Goal: Task Accomplishment & Management: Manage account settings

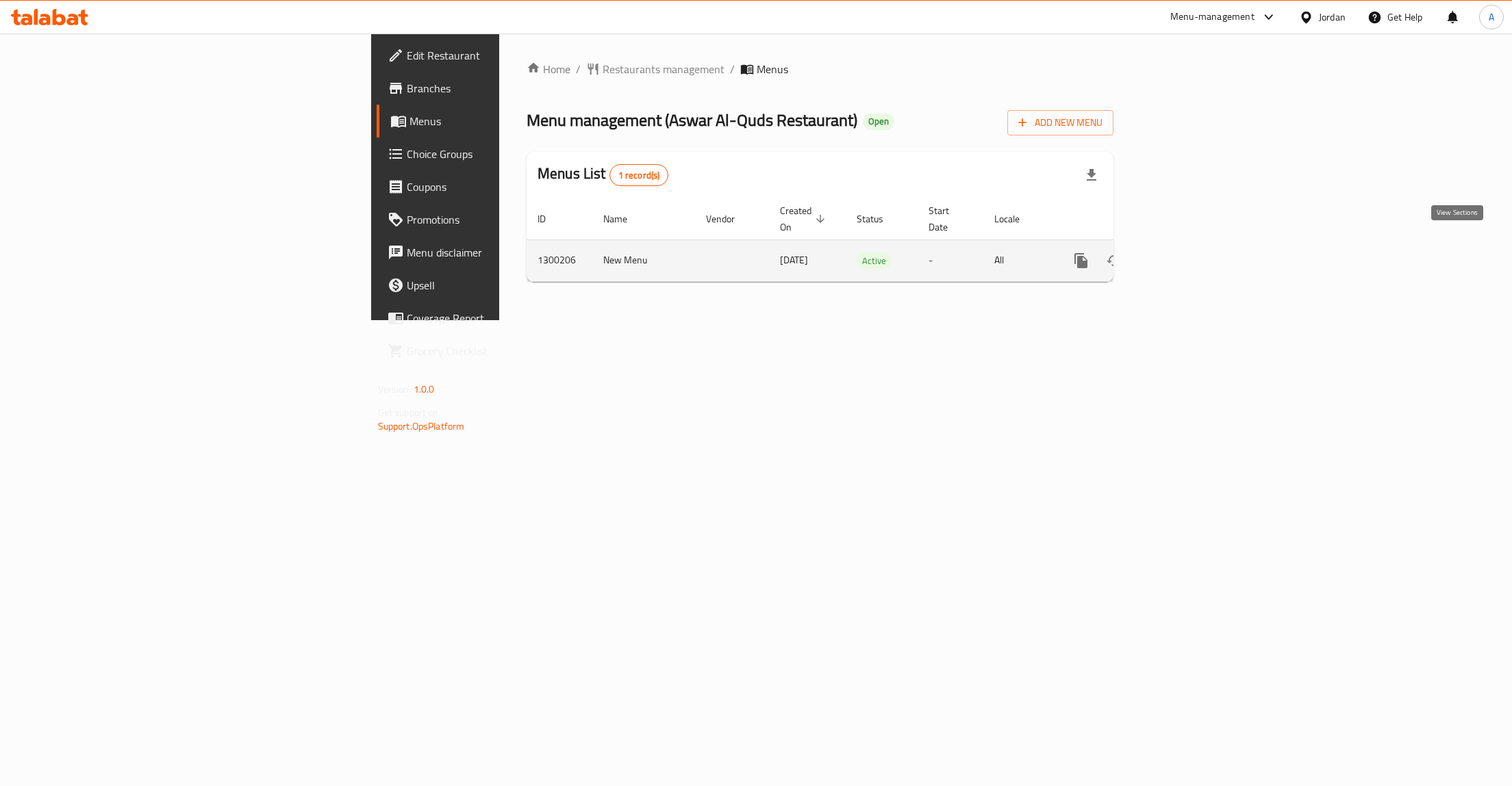
click at [1188, 252] on icon "enhanced table" at bounding box center [1179, 260] width 17 height 17
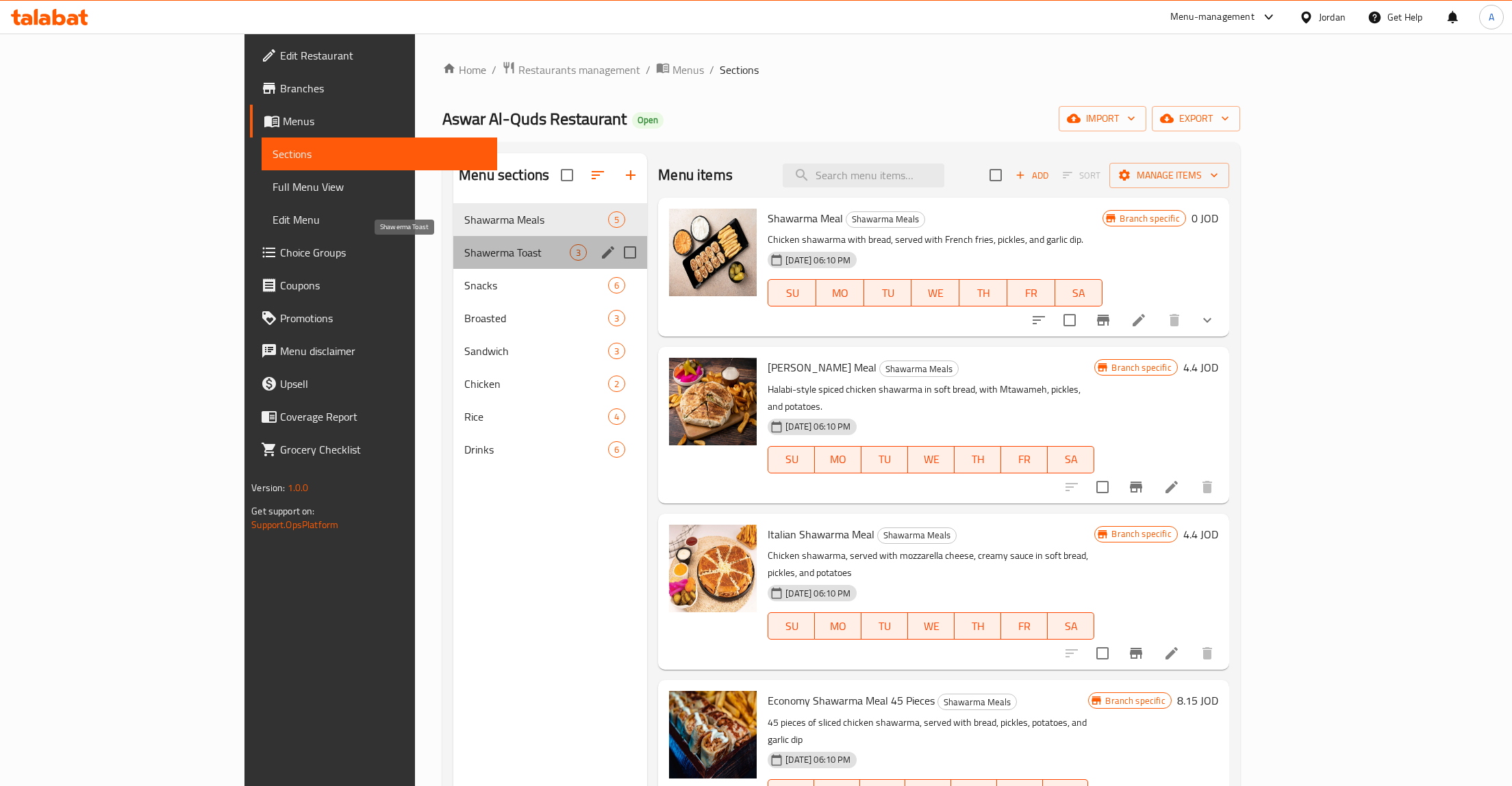
click at [494, 250] on span "Shawerma Toast" at bounding box center [517, 252] width 105 height 17
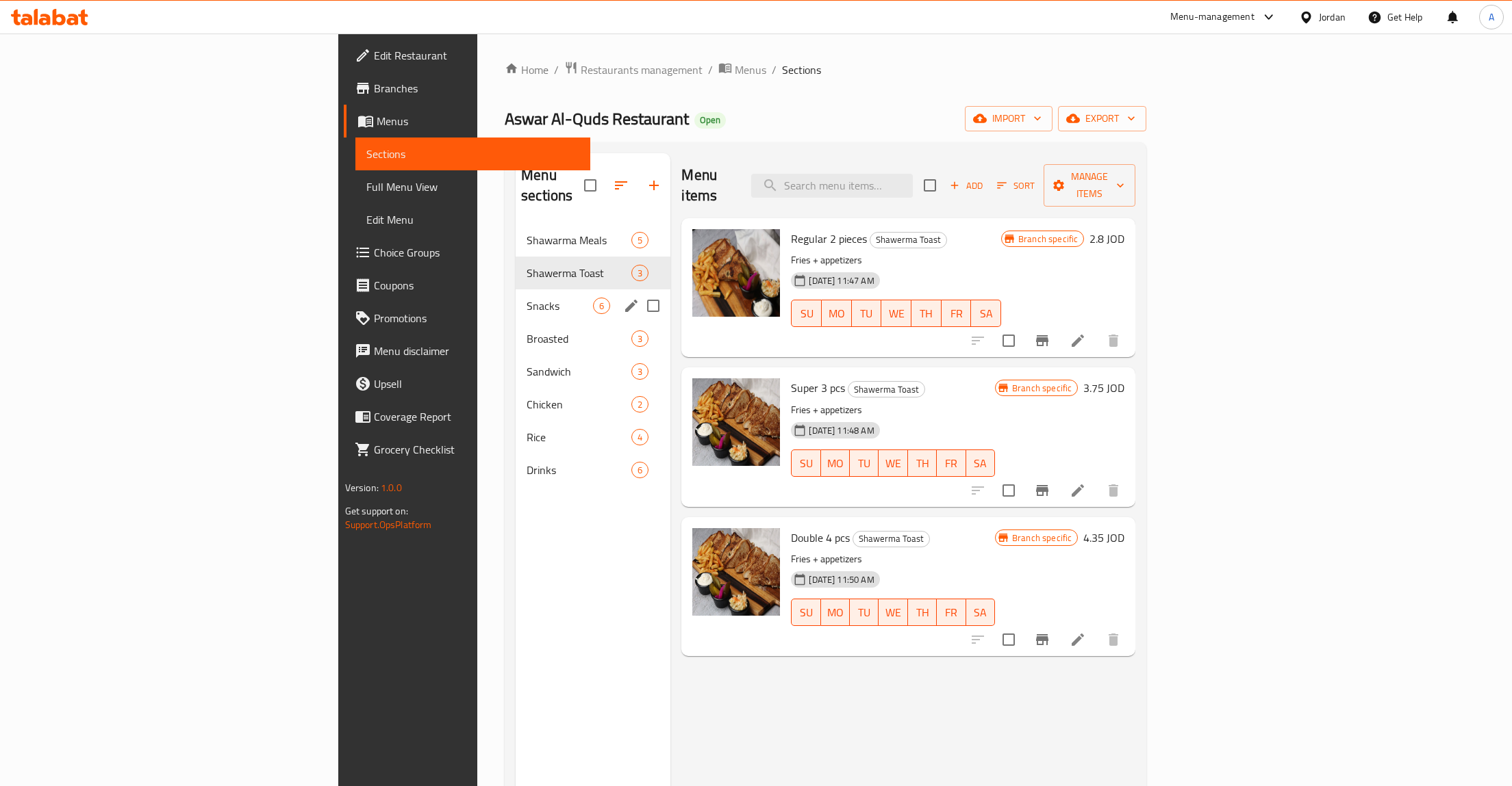
click at [516, 296] on div "Snacks 6" at bounding box center [593, 305] width 154 height 33
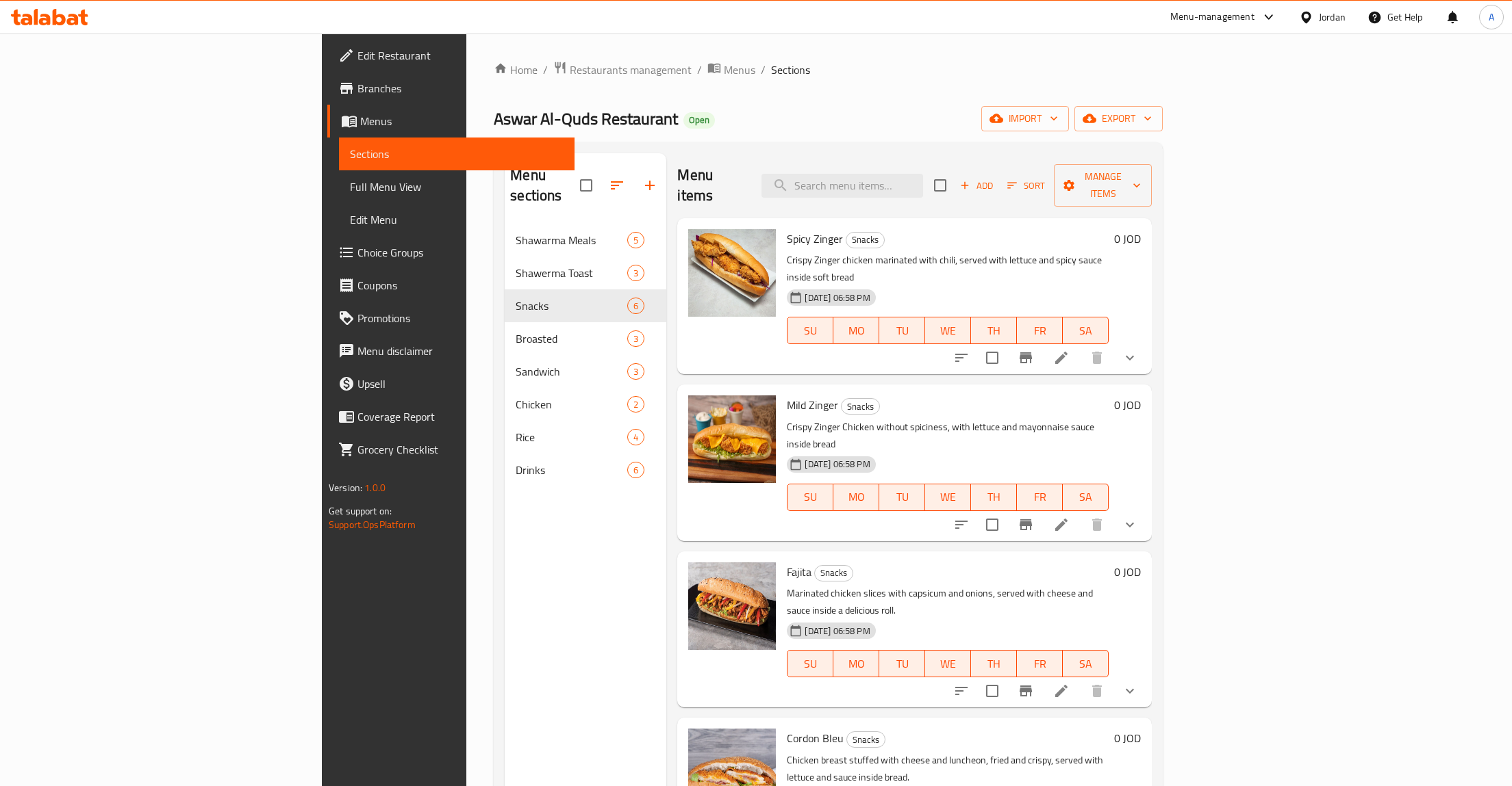
scroll to position [146, 0]
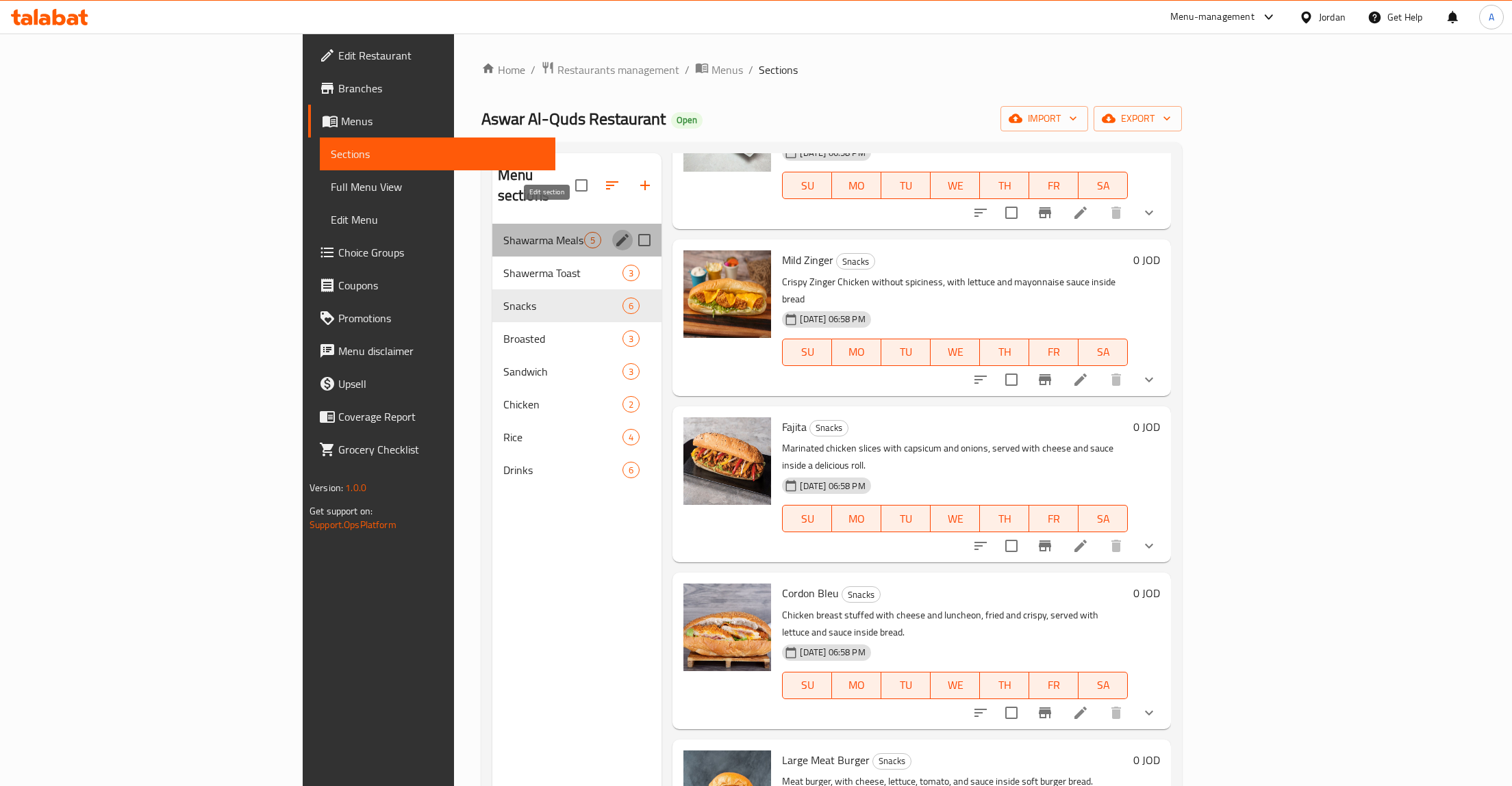
click at [616, 234] on icon "edit" at bounding box center [622, 240] width 12 height 12
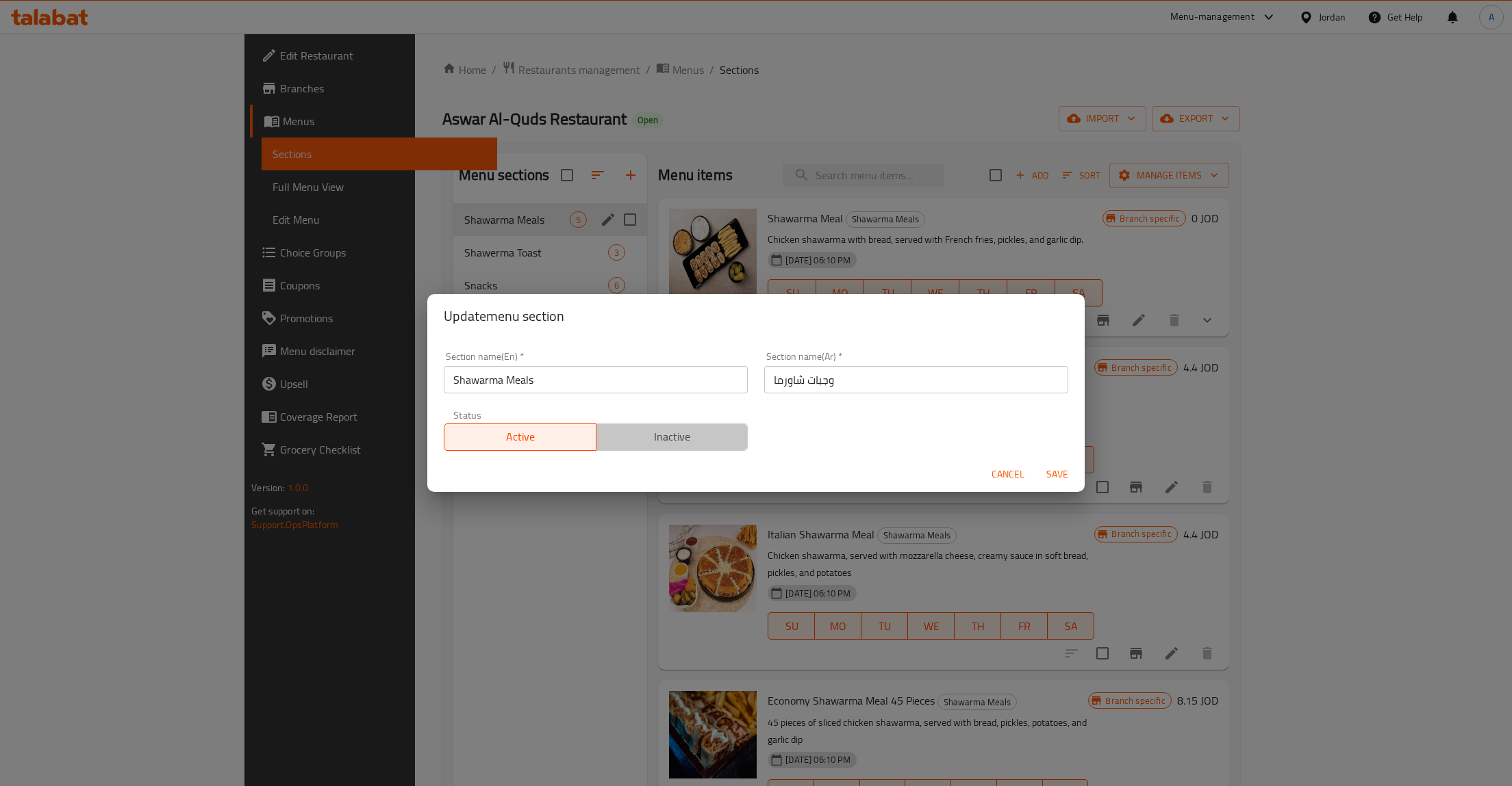
click at [662, 432] on span "Inactive" at bounding box center [672, 437] width 141 height 20
click at [1052, 468] on div "Cancel Save" at bounding box center [756, 474] width 657 height 37
click at [1052, 468] on span "Save" at bounding box center [1057, 474] width 33 height 17
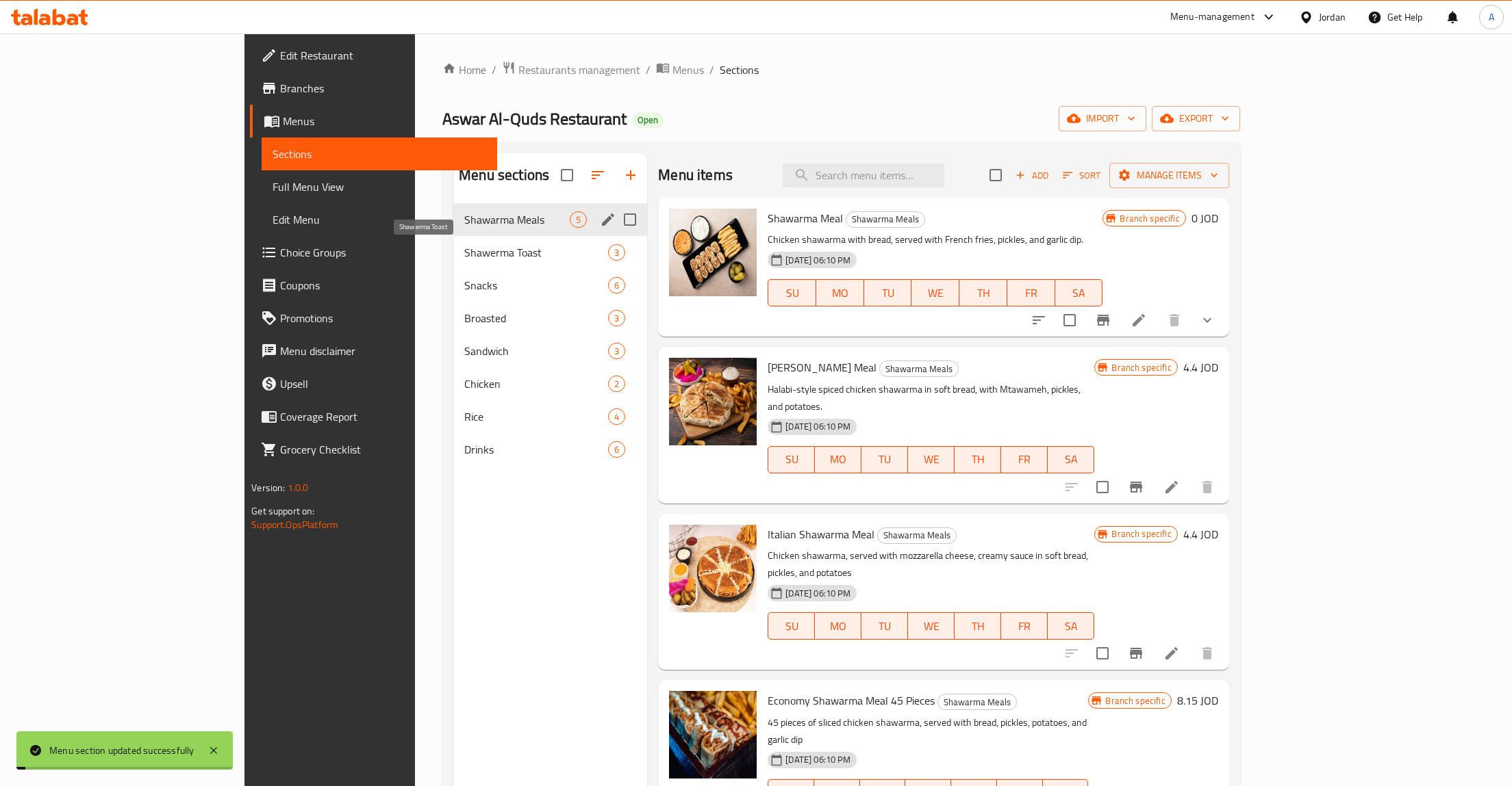
click at [484, 250] on span "Shawerma Toast" at bounding box center [536, 252] width 144 height 17
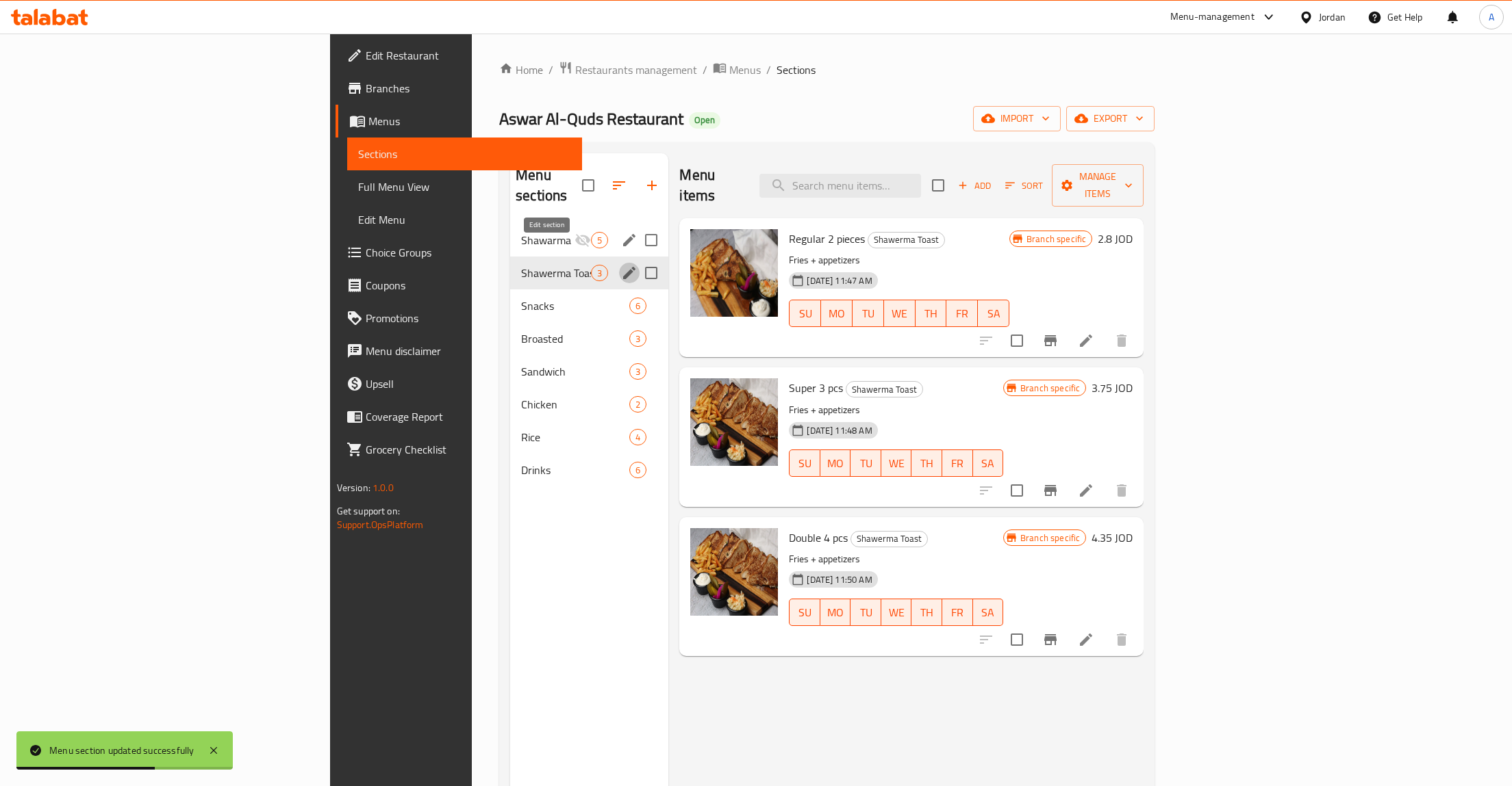
click at [621, 265] on icon "edit" at bounding box center [629, 273] width 17 height 17
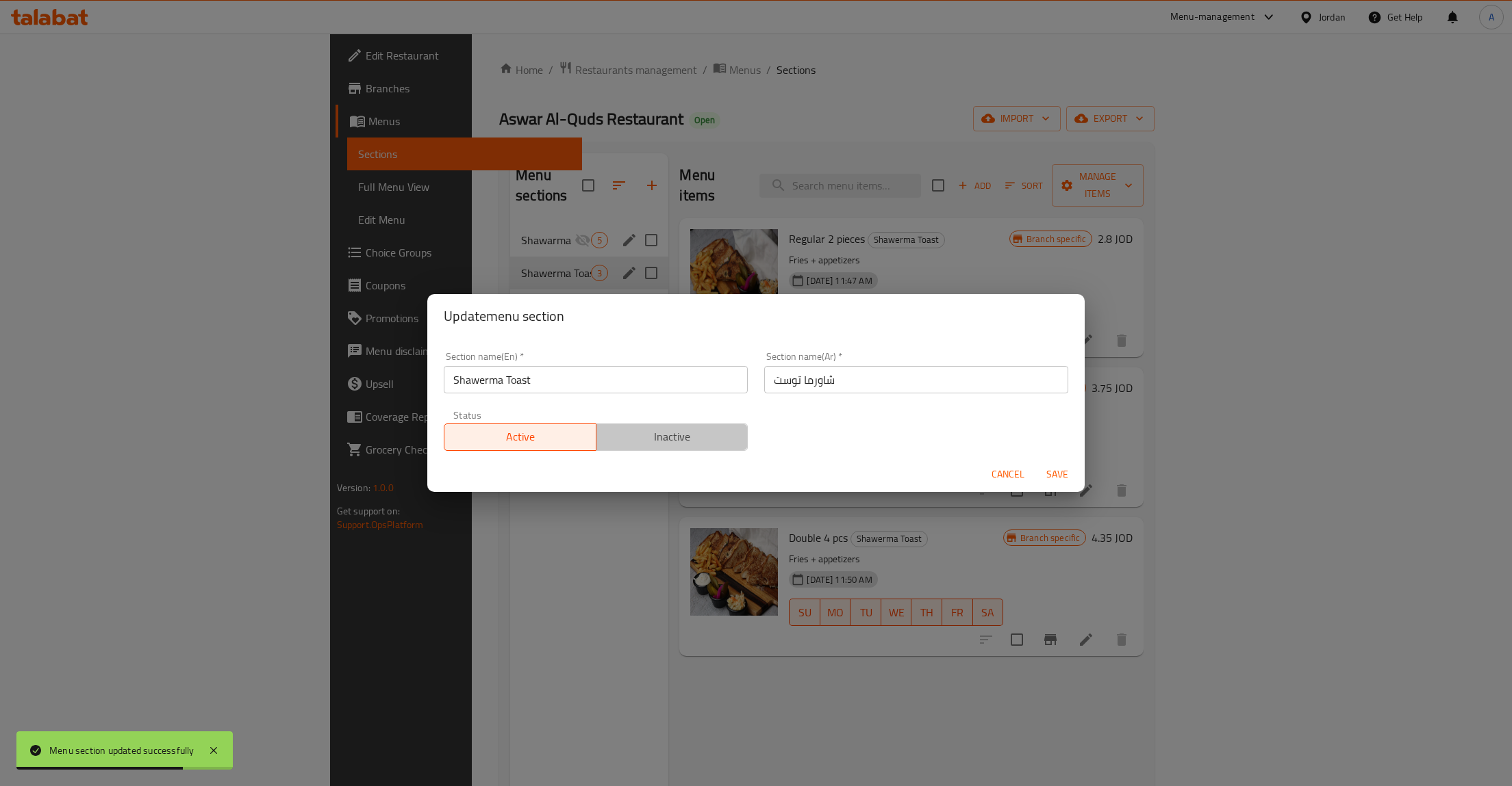
click at [669, 442] on span "Inactive" at bounding box center [672, 437] width 141 height 20
click at [1060, 473] on span "Save" at bounding box center [1057, 474] width 33 height 17
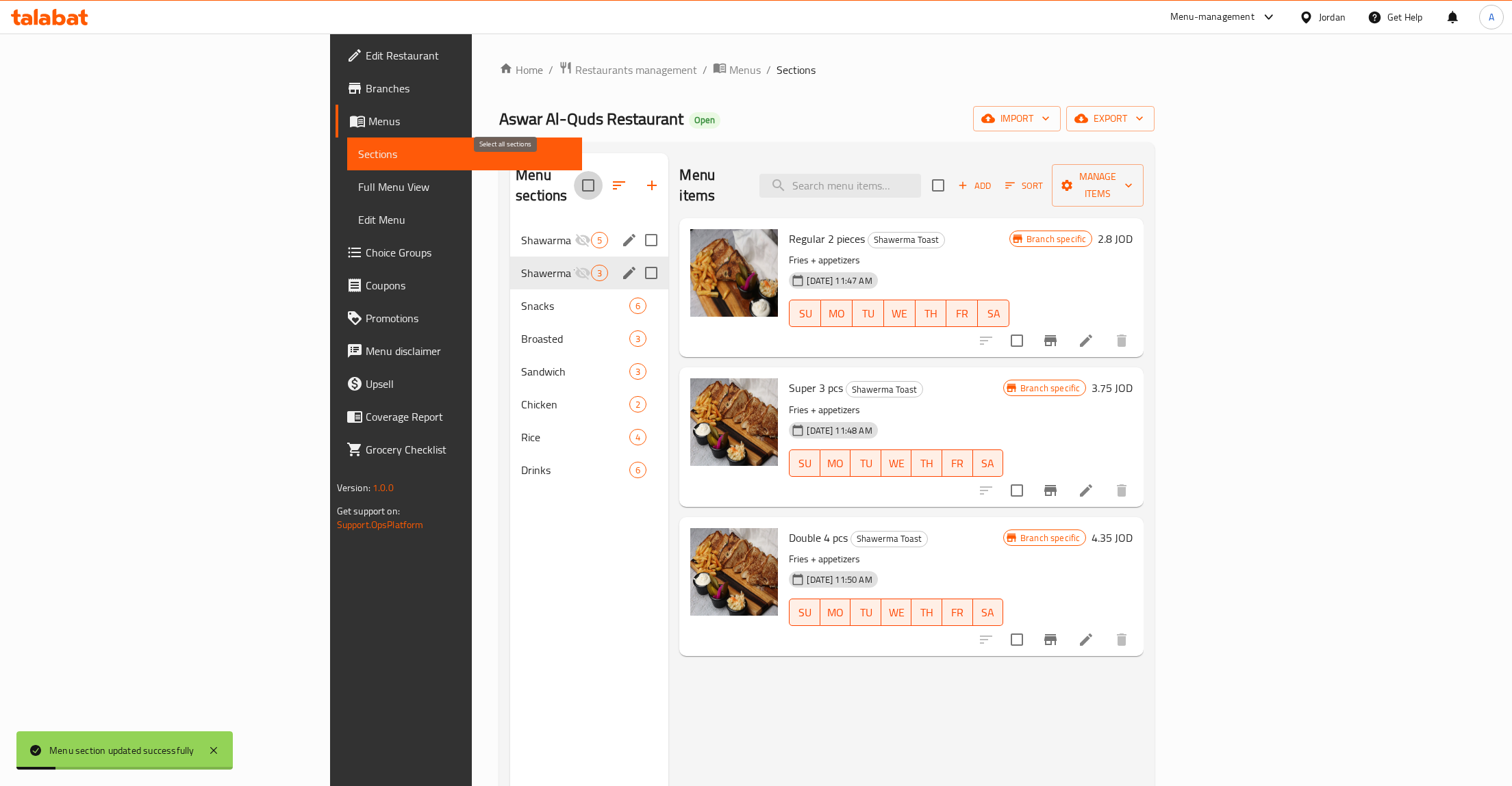
click at [573, 171] on input "checkbox" at bounding box center [587, 185] width 29 height 29
checkbox input "true"
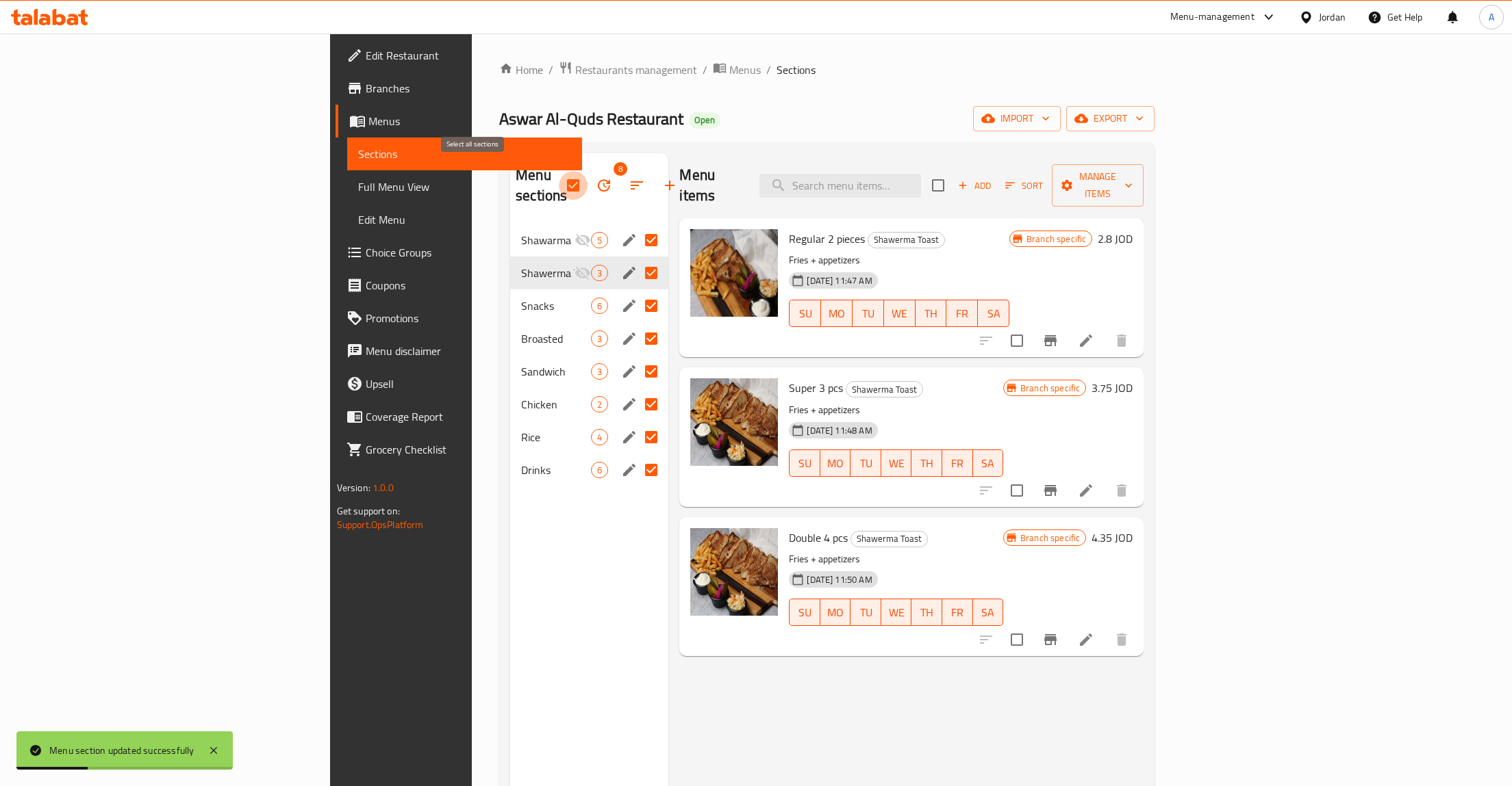
click at [558, 179] on input "checkbox" at bounding box center [572, 185] width 29 height 29
checkbox input "false"
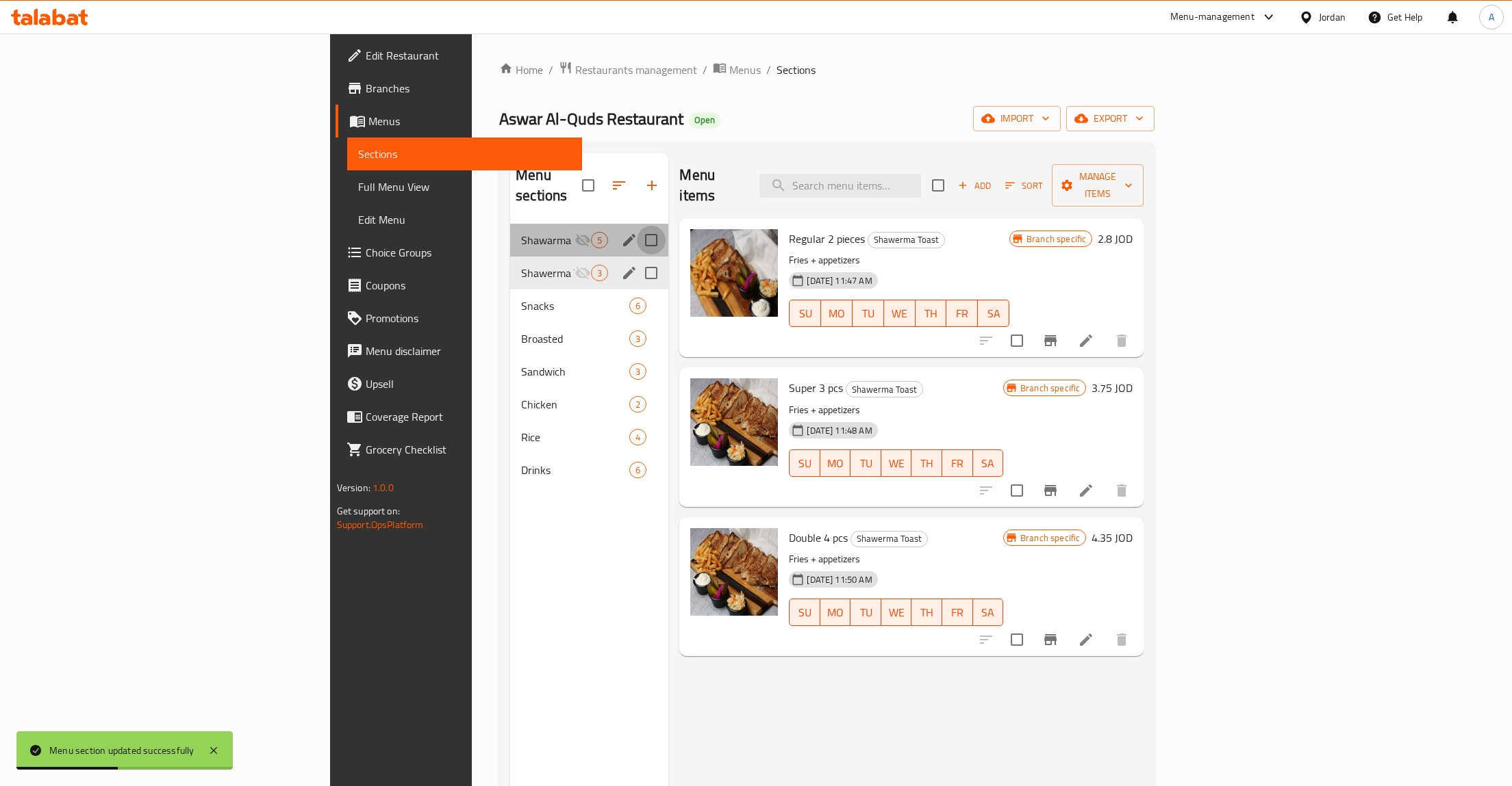
click at [637, 226] on input "Menu sections" at bounding box center [651, 240] width 29 height 29
checkbox input "true"
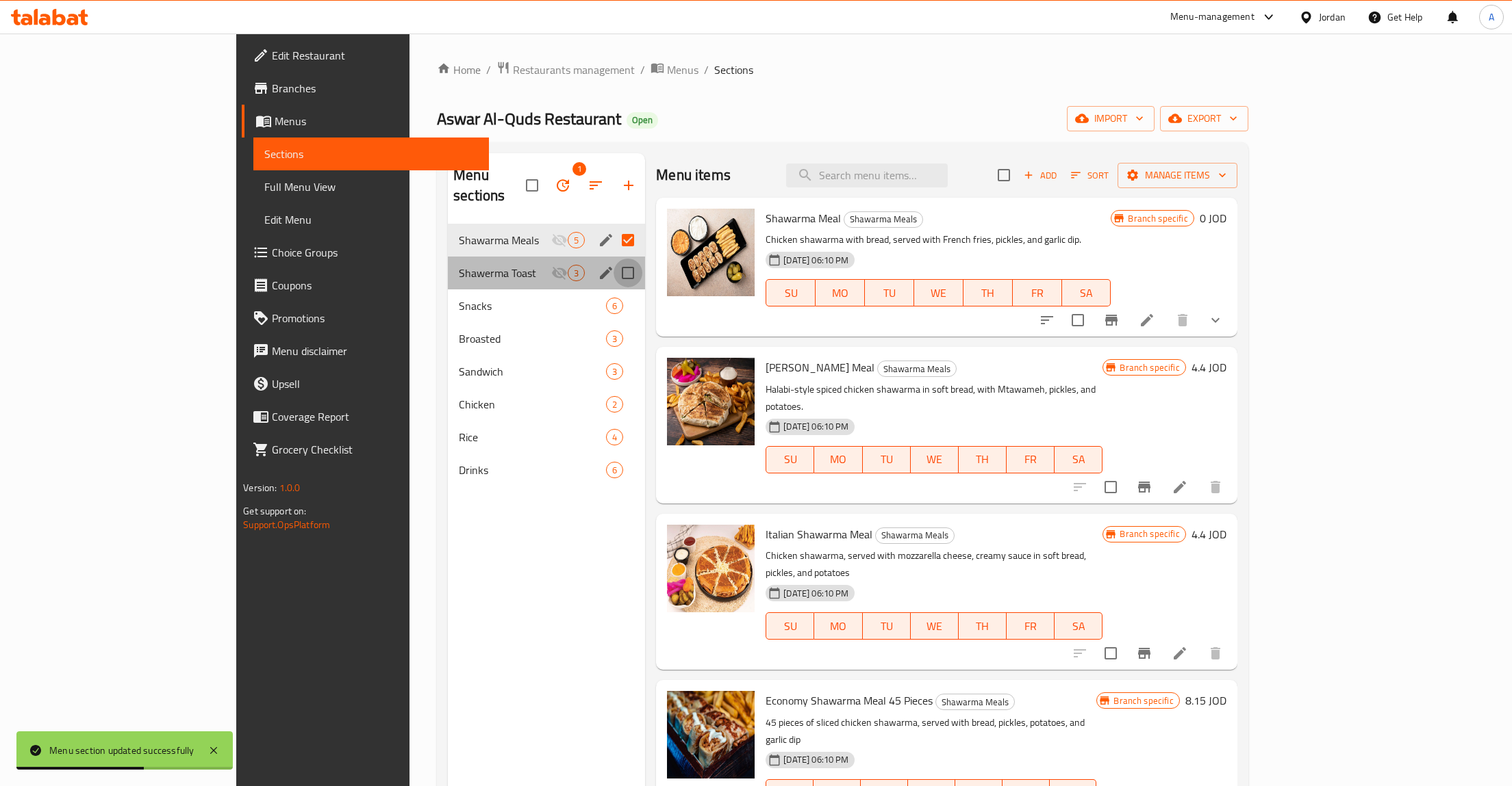
click at [614, 258] on input "Menu sections" at bounding box center [628, 272] width 29 height 29
checkbox input "true"
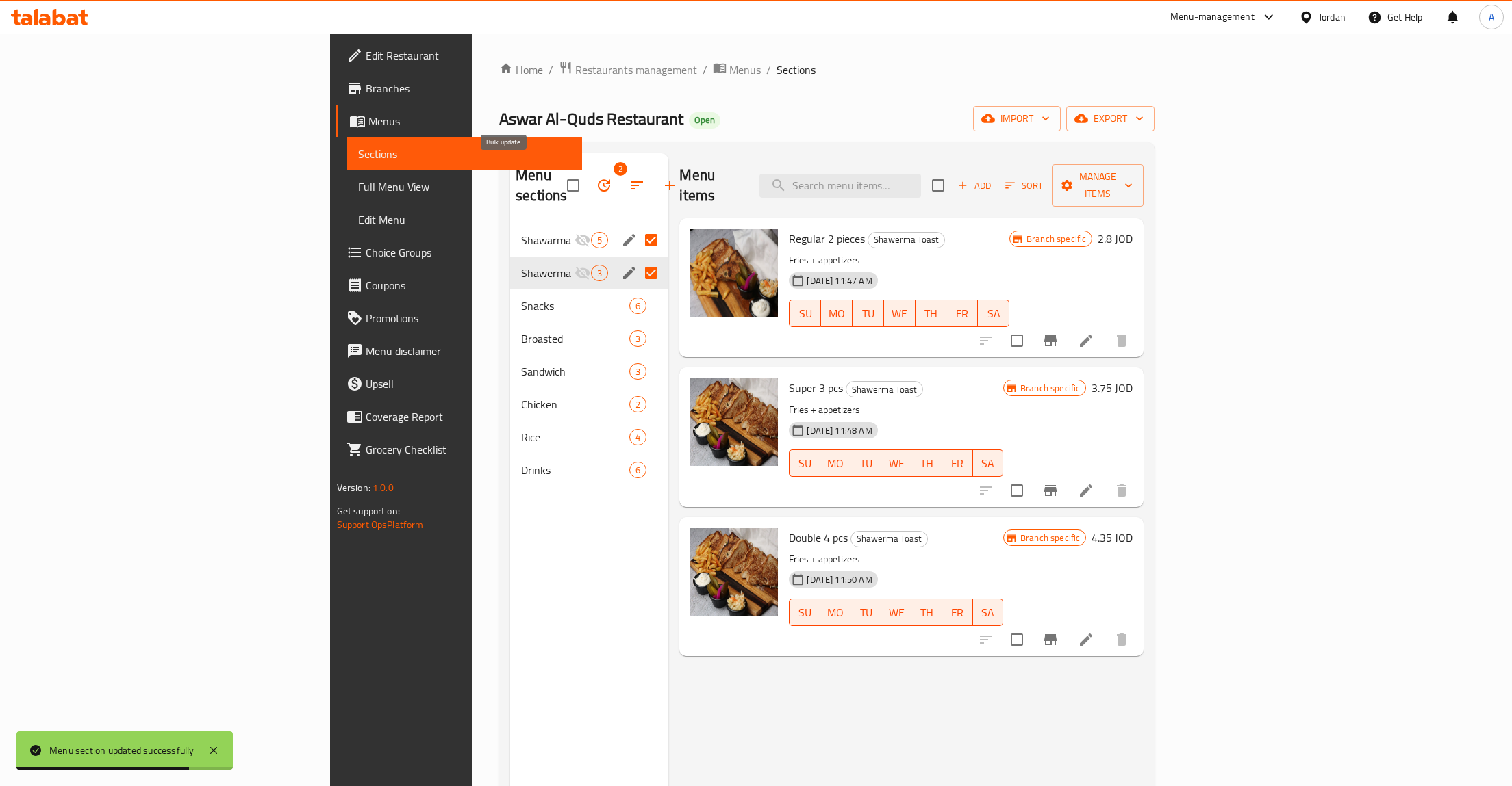
click at [596, 177] on icon "button" at bounding box center [604, 185] width 17 height 17
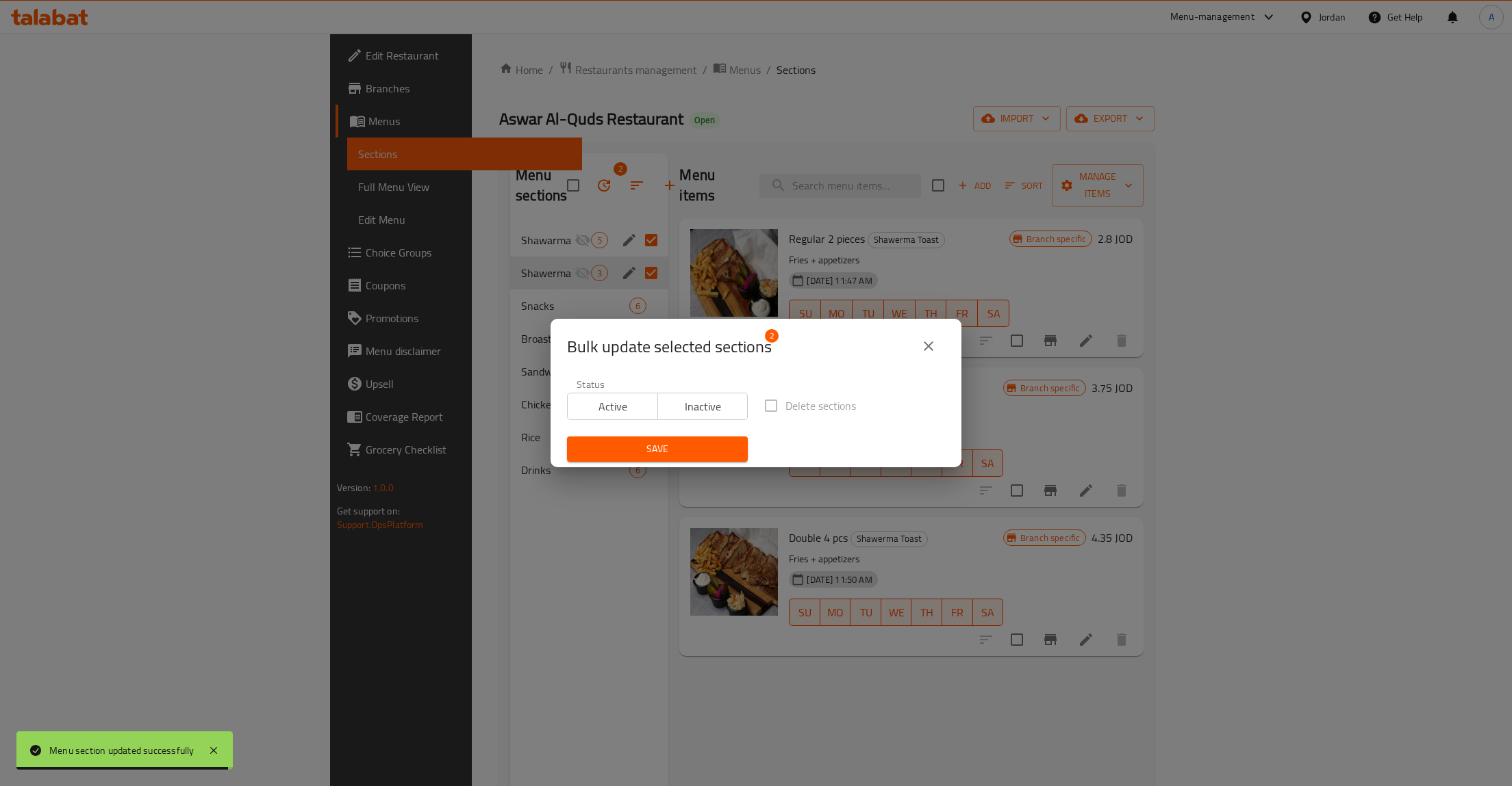
click at [562, 147] on div "Bulk update selected sections 2 Status Active Inactive Delete sections Save" at bounding box center [756, 393] width 1512 height 786
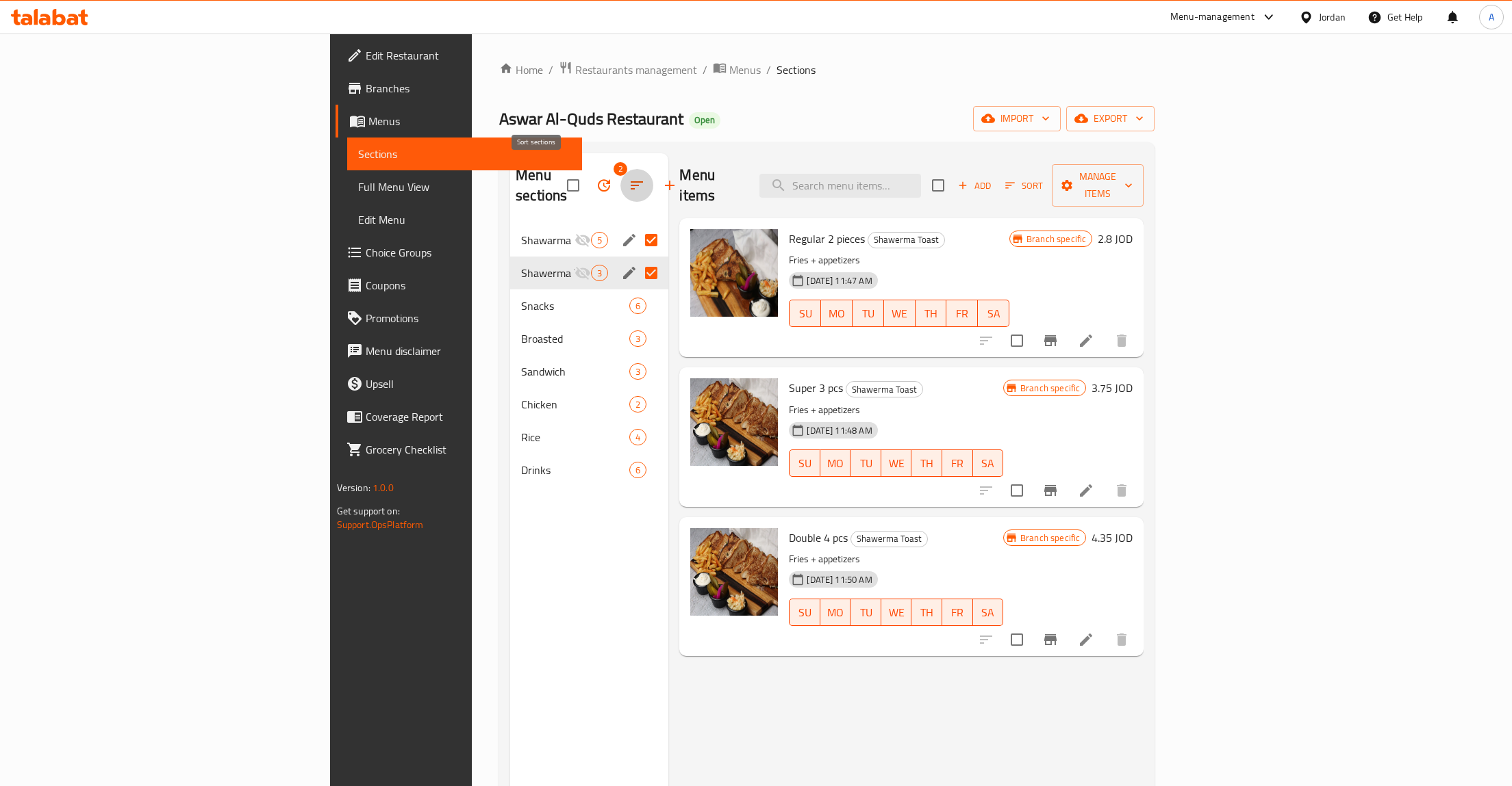
click at [631, 181] on icon "button" at bounding box center [637, 185] width 12 height 8
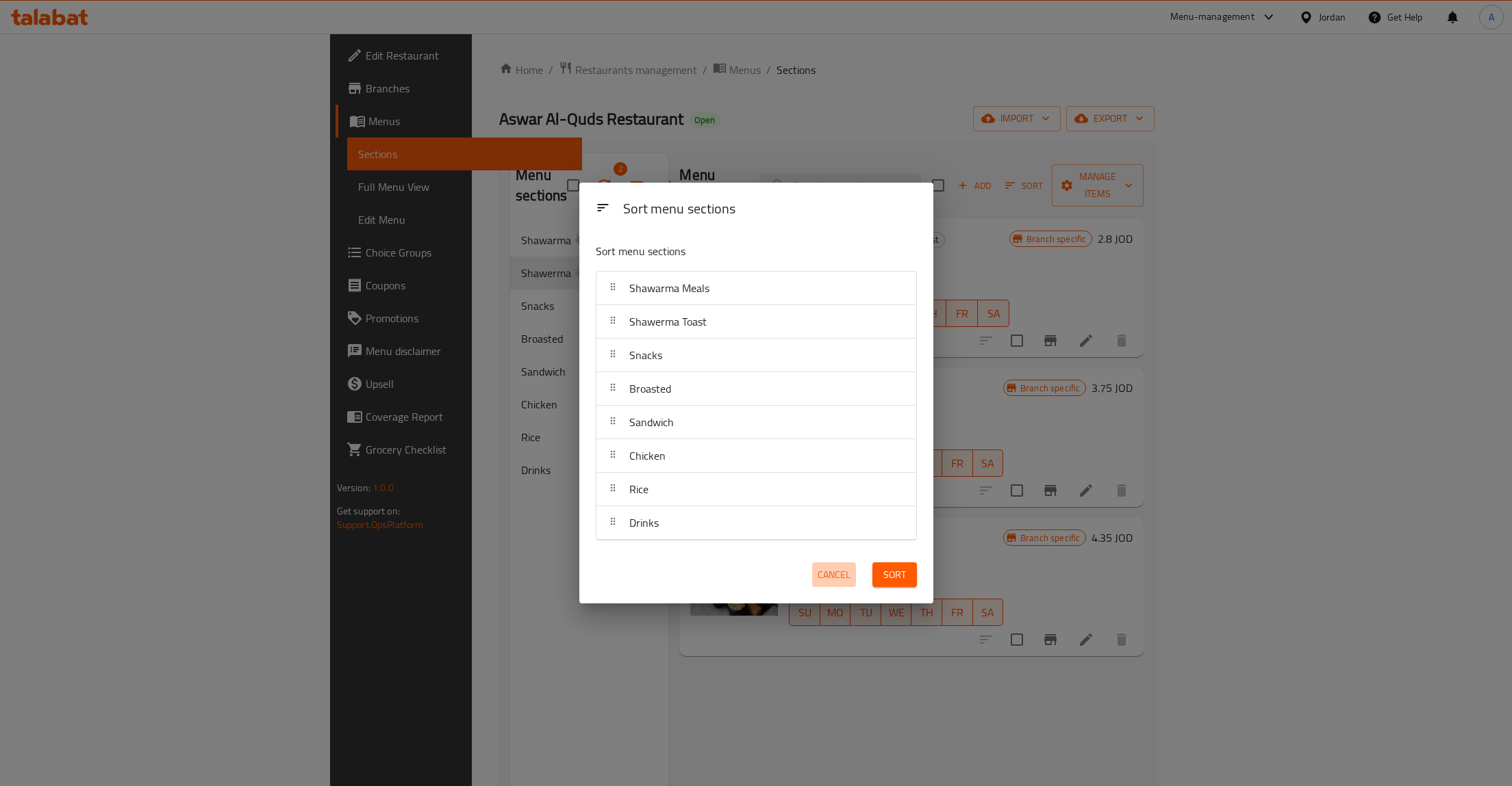
click at [844, 569] on span "Cancel" at bounding box center [834, 575] width 33 height 17
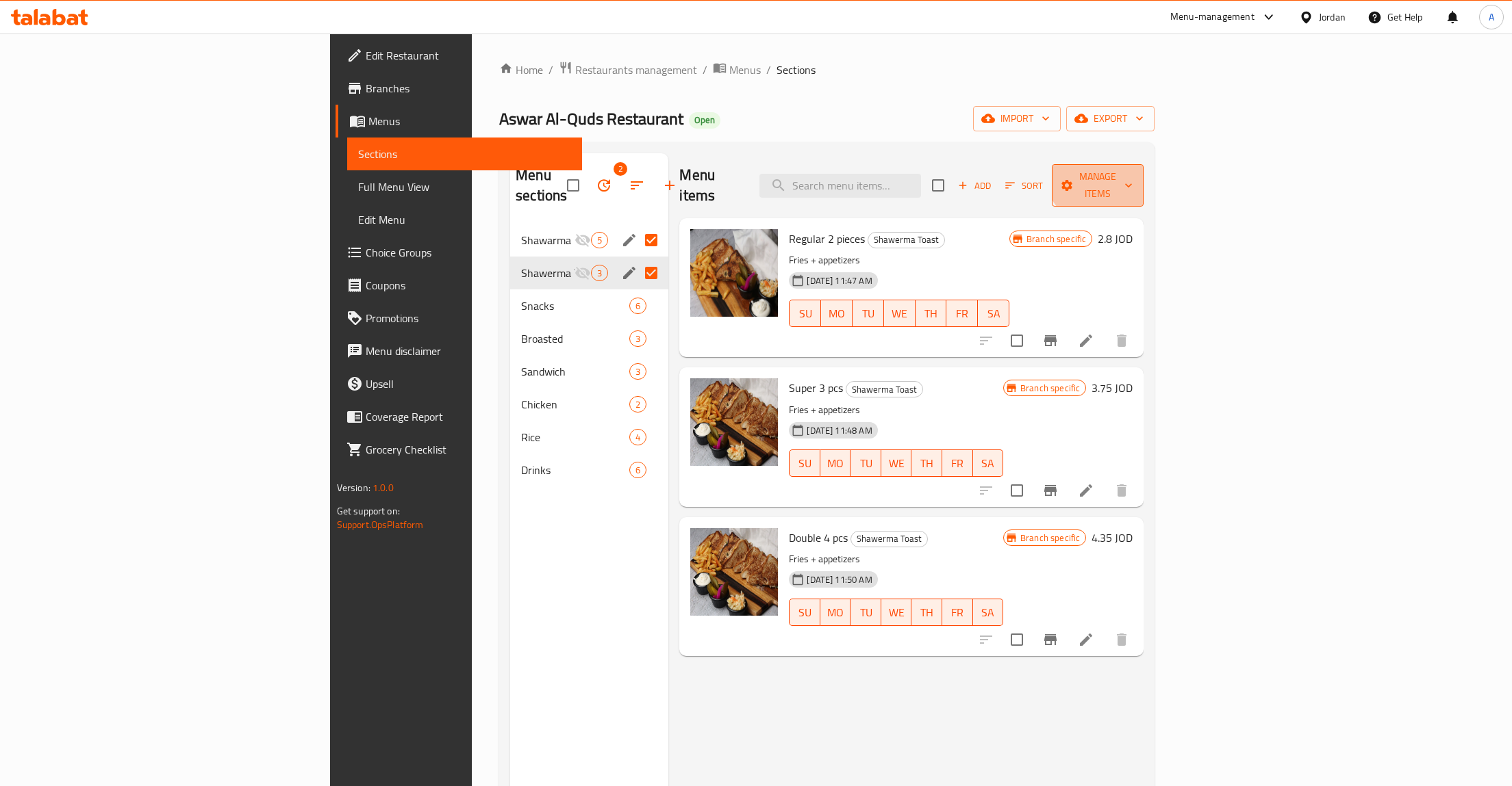
click at [1144, 165] on button "Manage items" at bounding box center [1097, 185] width 92 height 43
drag, startPoint x: 1244, startPoint y: 110, endPoint x: 1260, endPoint y: 174, distance: 66.0
click at [1260, 174] on div at bounding box center [756, 393] width 1512 height 786
click at [968, 179] on icon "button" at bounding box center [962, 185] width 12 height 12
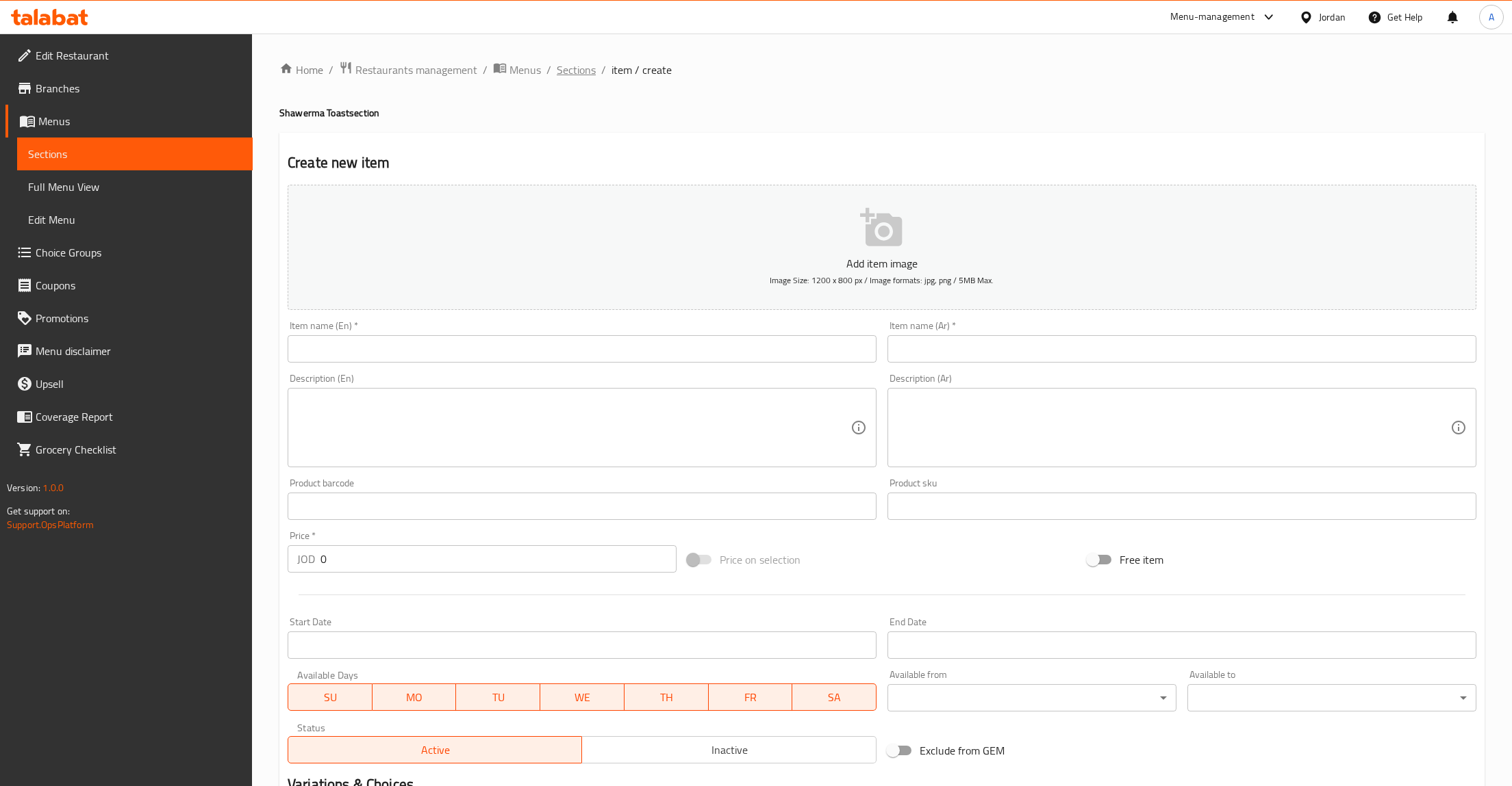
click at [581, 64] on span "Sections" at bounding box center [575, 69] width 39 height 17
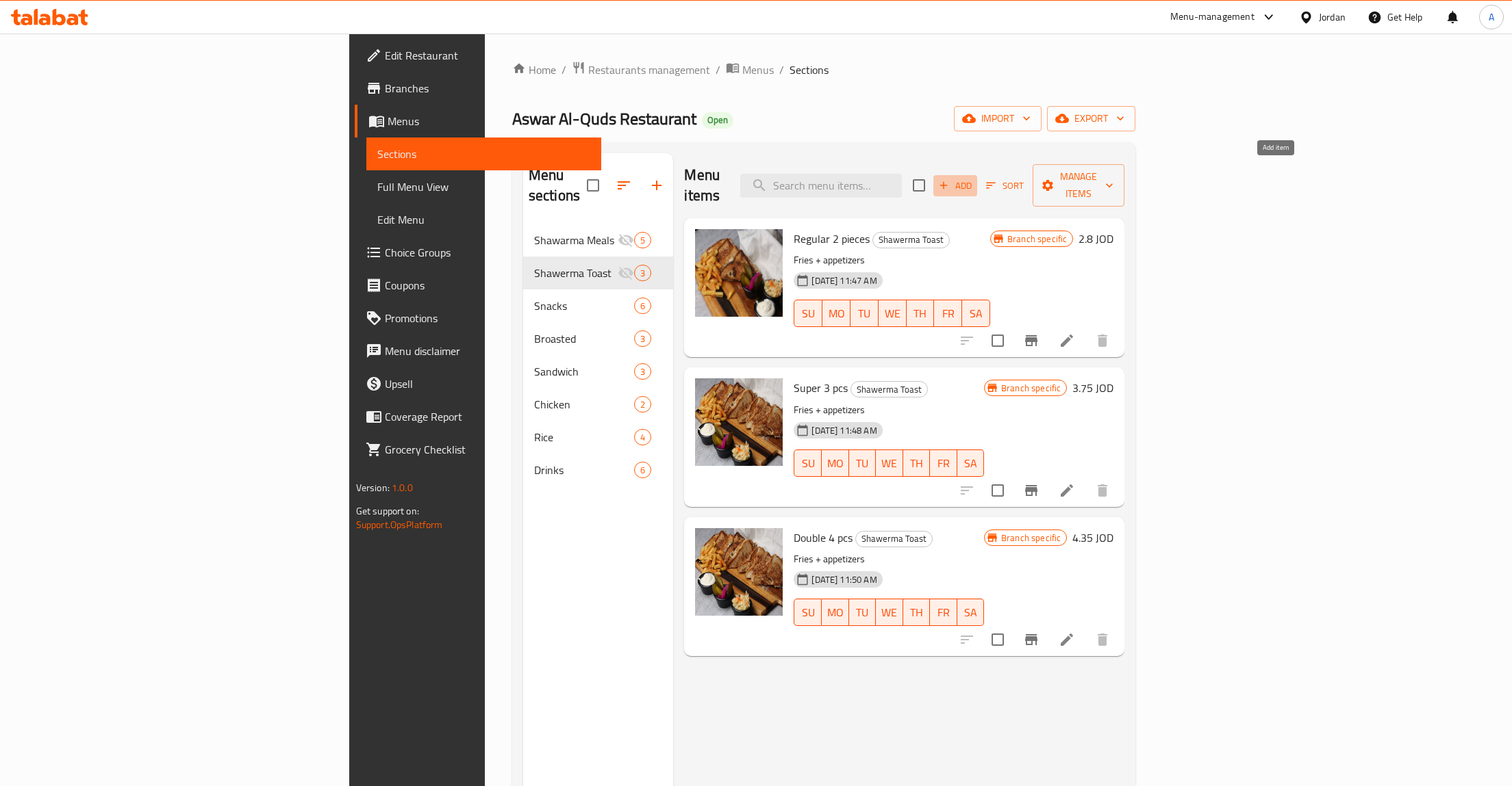
click at [977, 175] on button "Add" at bounding box center [955, 185] width 44 height 21
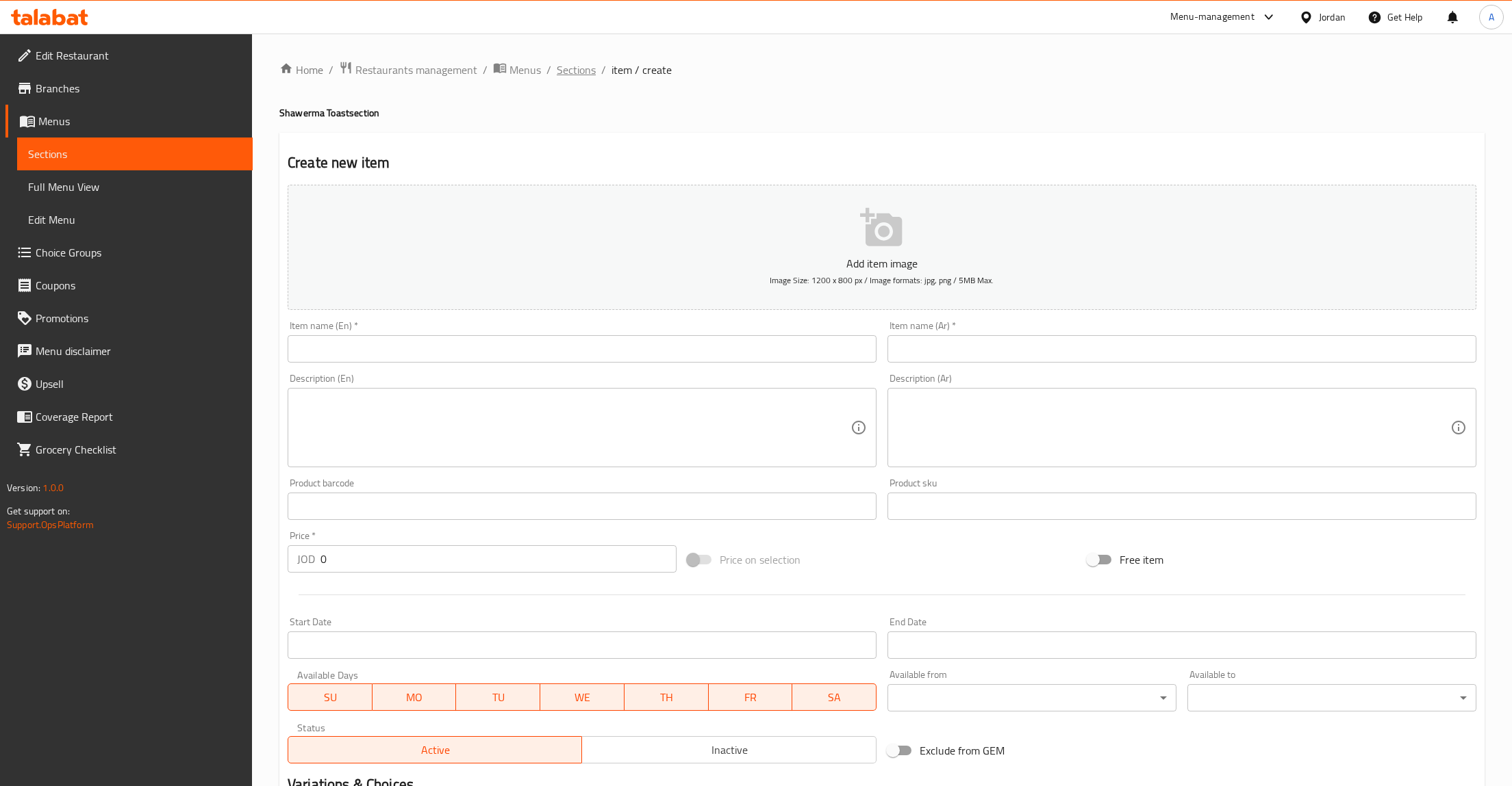
click at [576, 72] on span "Sections" at bounding box center [575, 69] width 39 height 17
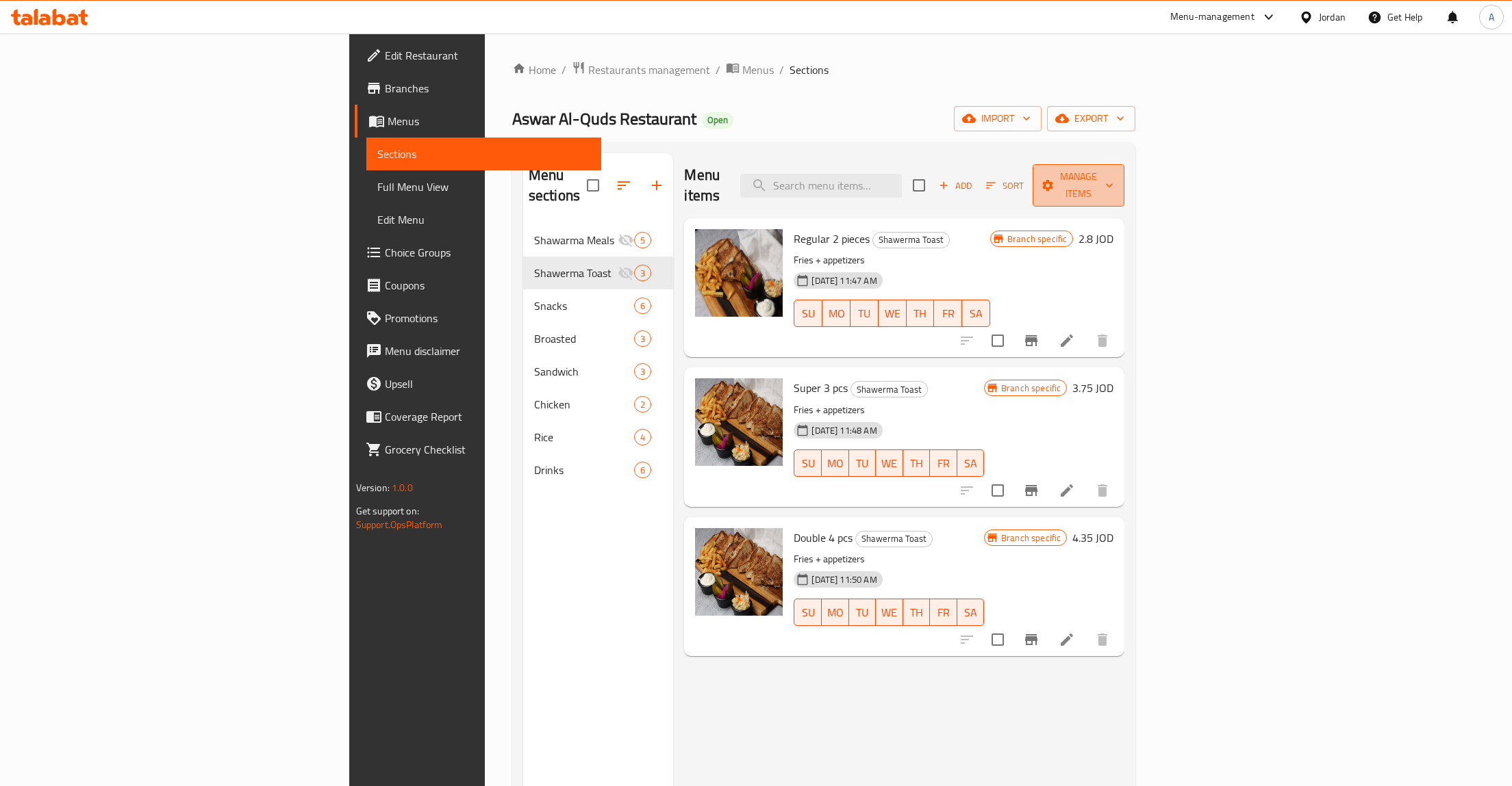
click at [1124, 164] on button "Manage items" at bounding box center [1078, 185] width 92 height 43
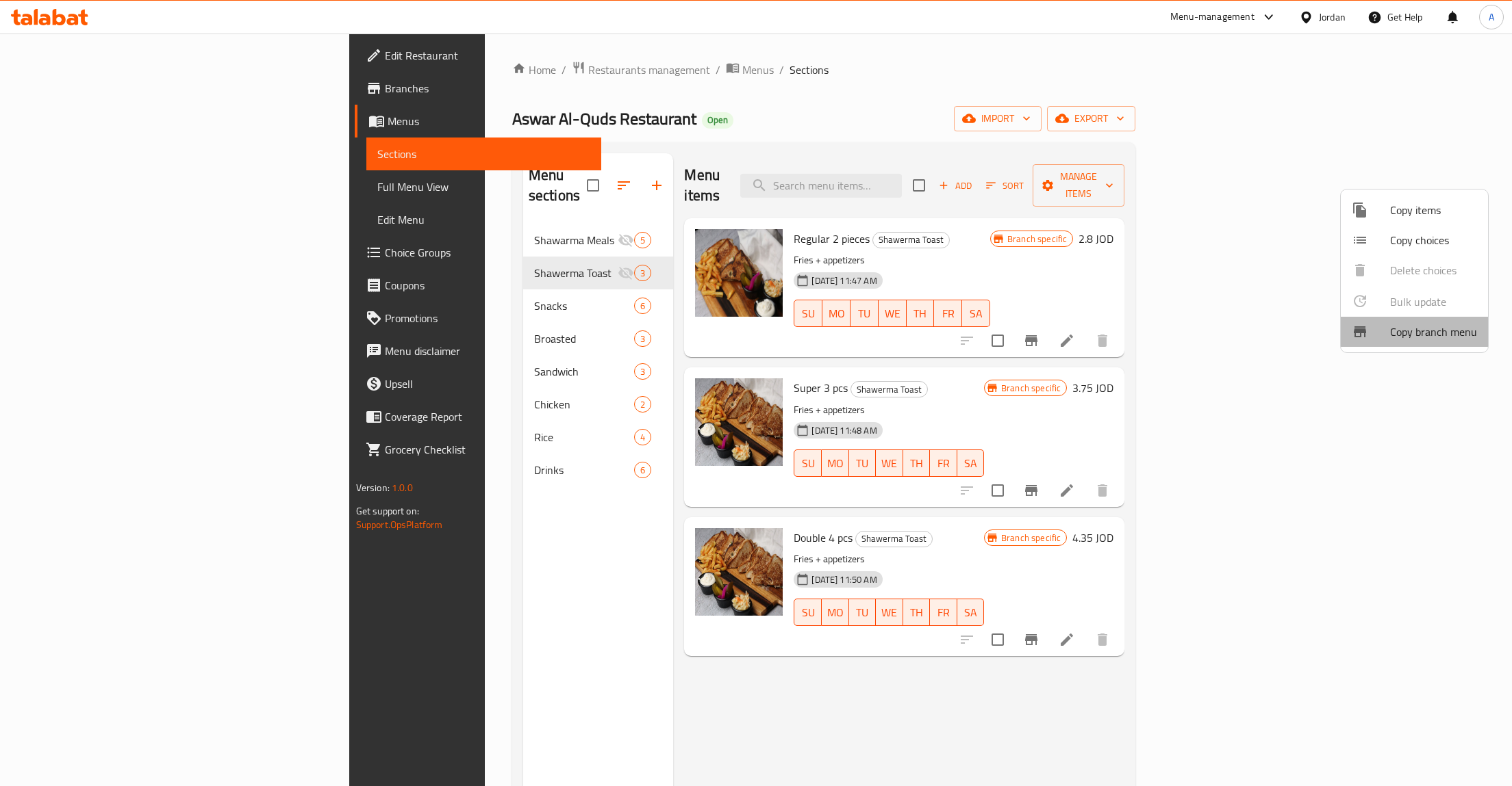
click at [1417, 336] on span "Copy branch menu" at bounding box center [1434, 332] width 87 height 17
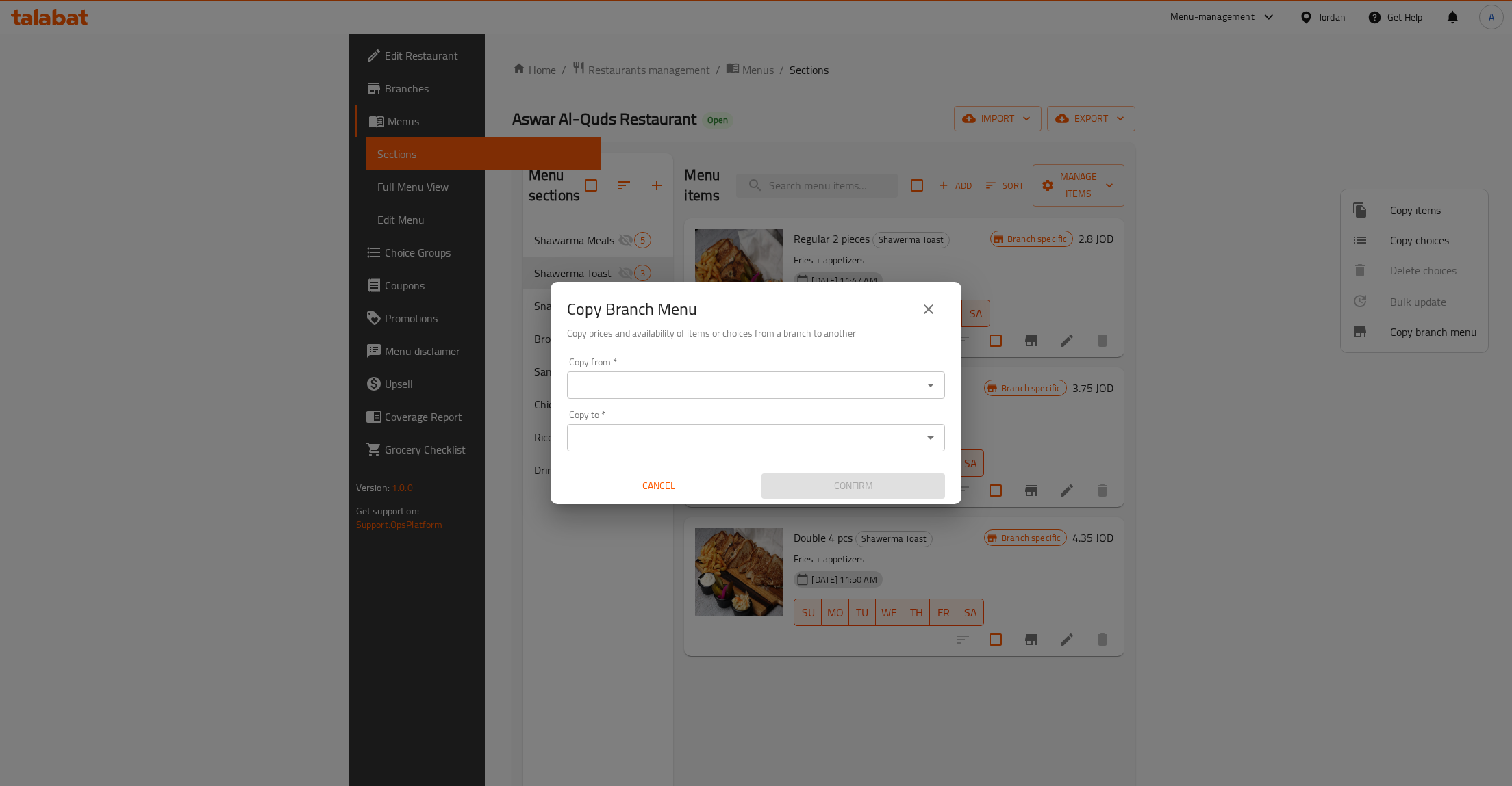
click at [838, 383] on input "Copy from   *" at bounding box center [745, 385] width 348 height 19
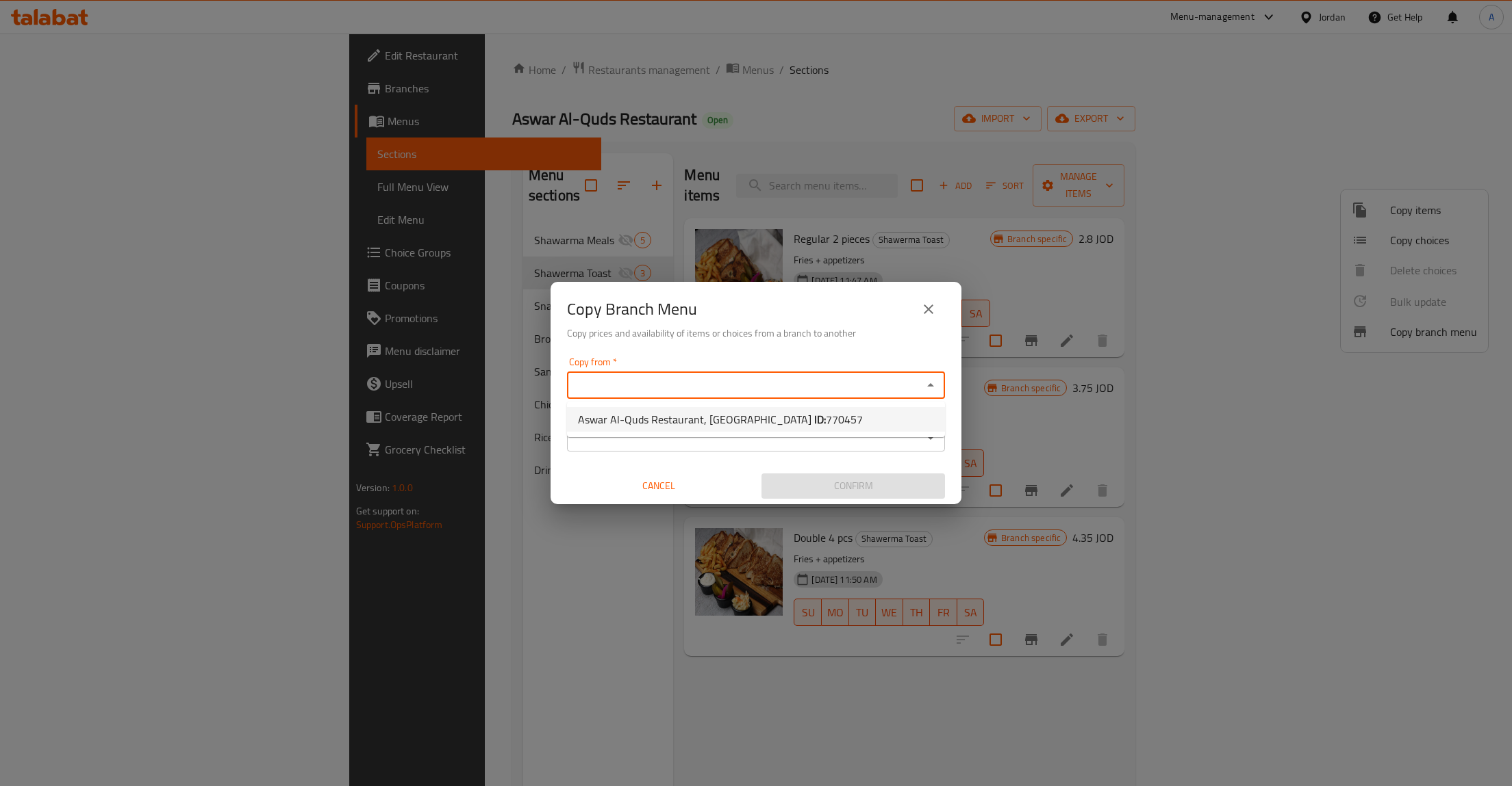
click at [826, 427] on span "770457" at bounding box center [844, 419] width 37 height 21
type input "Aswar Al-Quds Restaurant, Qortubah"
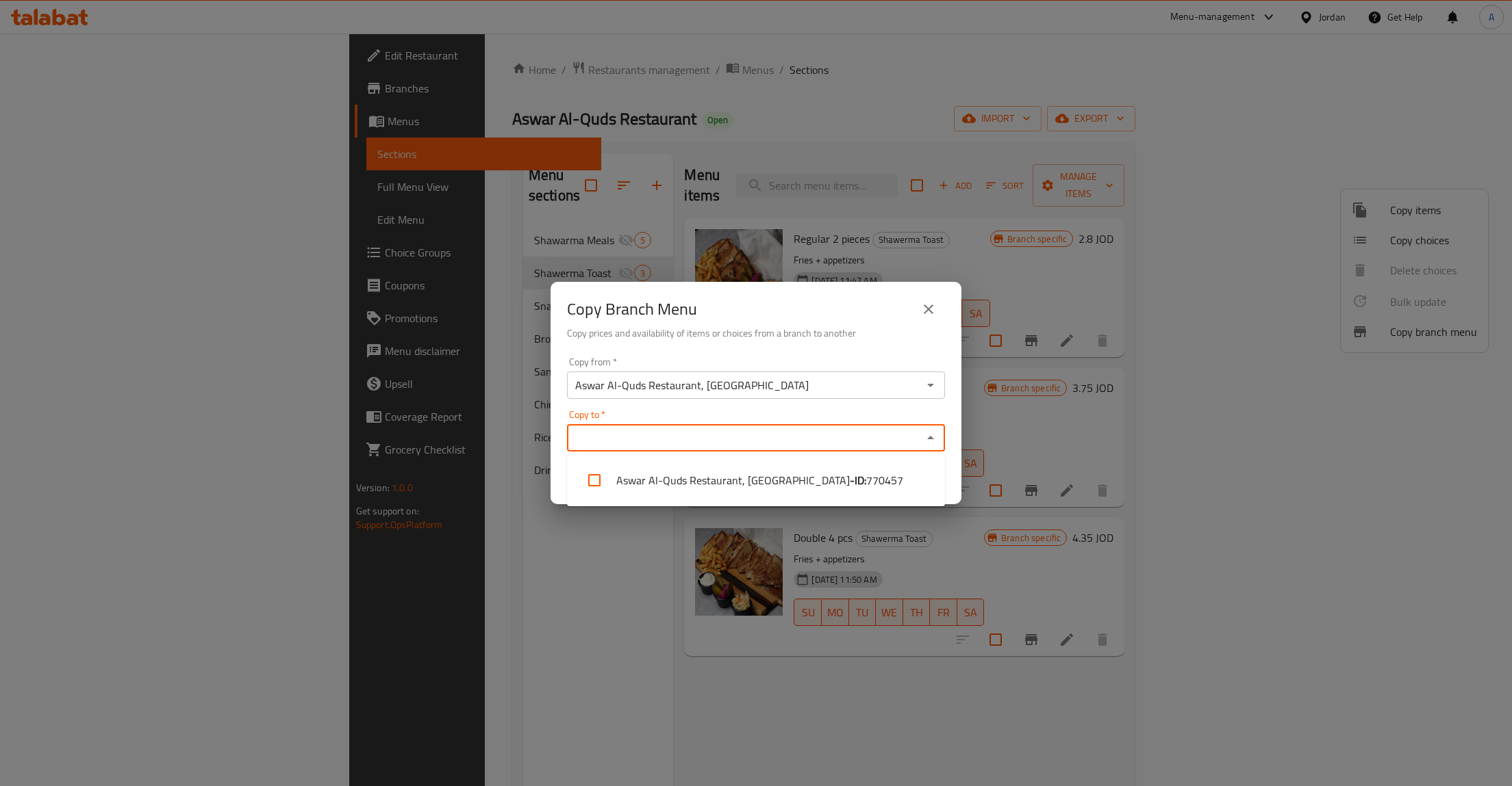
click at [702, 440] on input "Copy to   *" at bounding box center [745, 438] width 348 height 19
click at [687, 485] on li "Aswar Al-Quds Restaurant, Qortubah - ID: 770457" at bounding box center [756, 480] width 378 height 41
checkbox input "true"
click at [883, 416] on div "Copy to   * Aswar Al-Quds Restaurant, Qortubah Copy to *" at bounding box center [756, 431] width 378 height 42
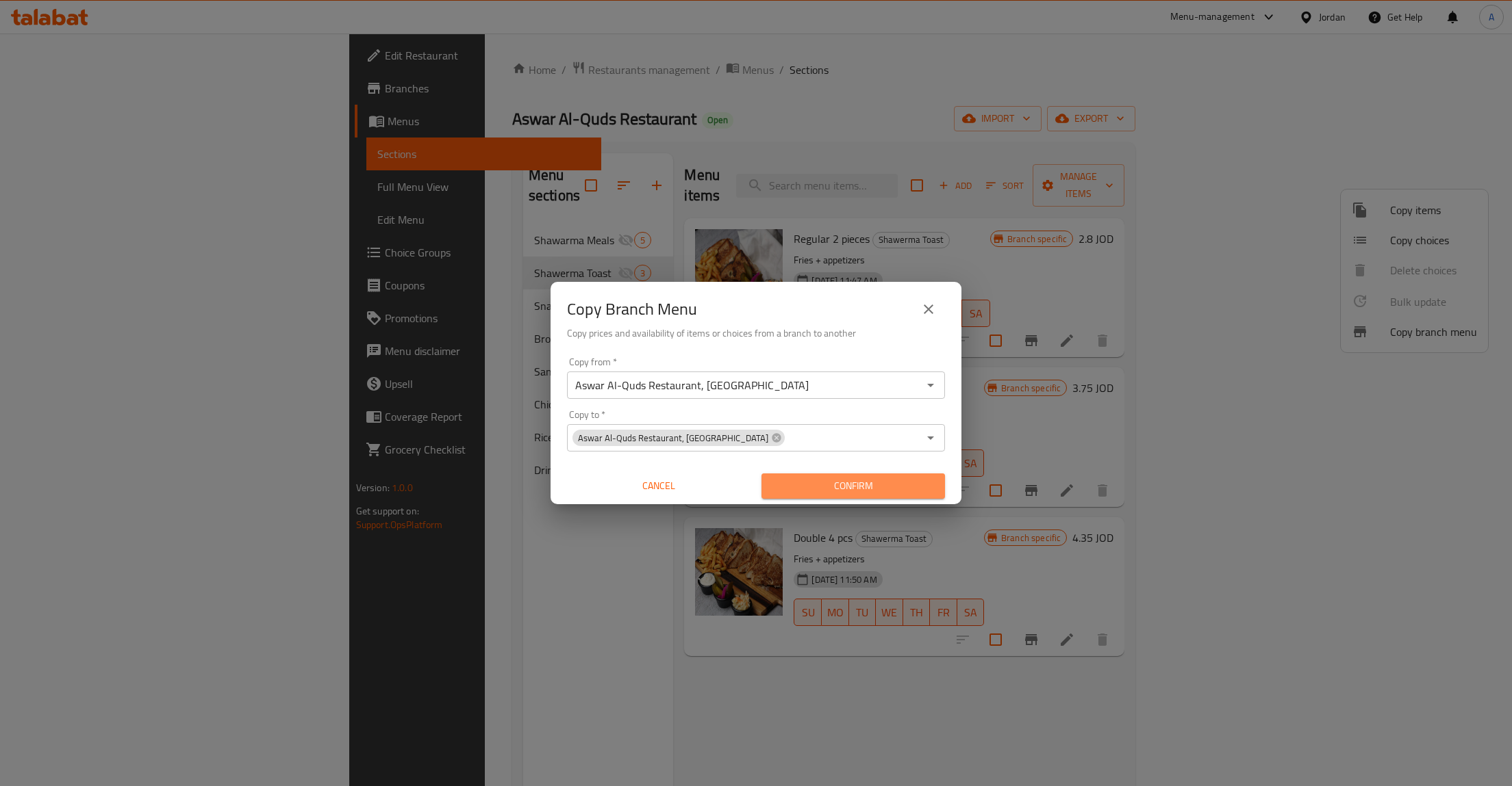
click at [856, 484] on span "Confirm" at bounding box center [853, 486] width 161 height 17
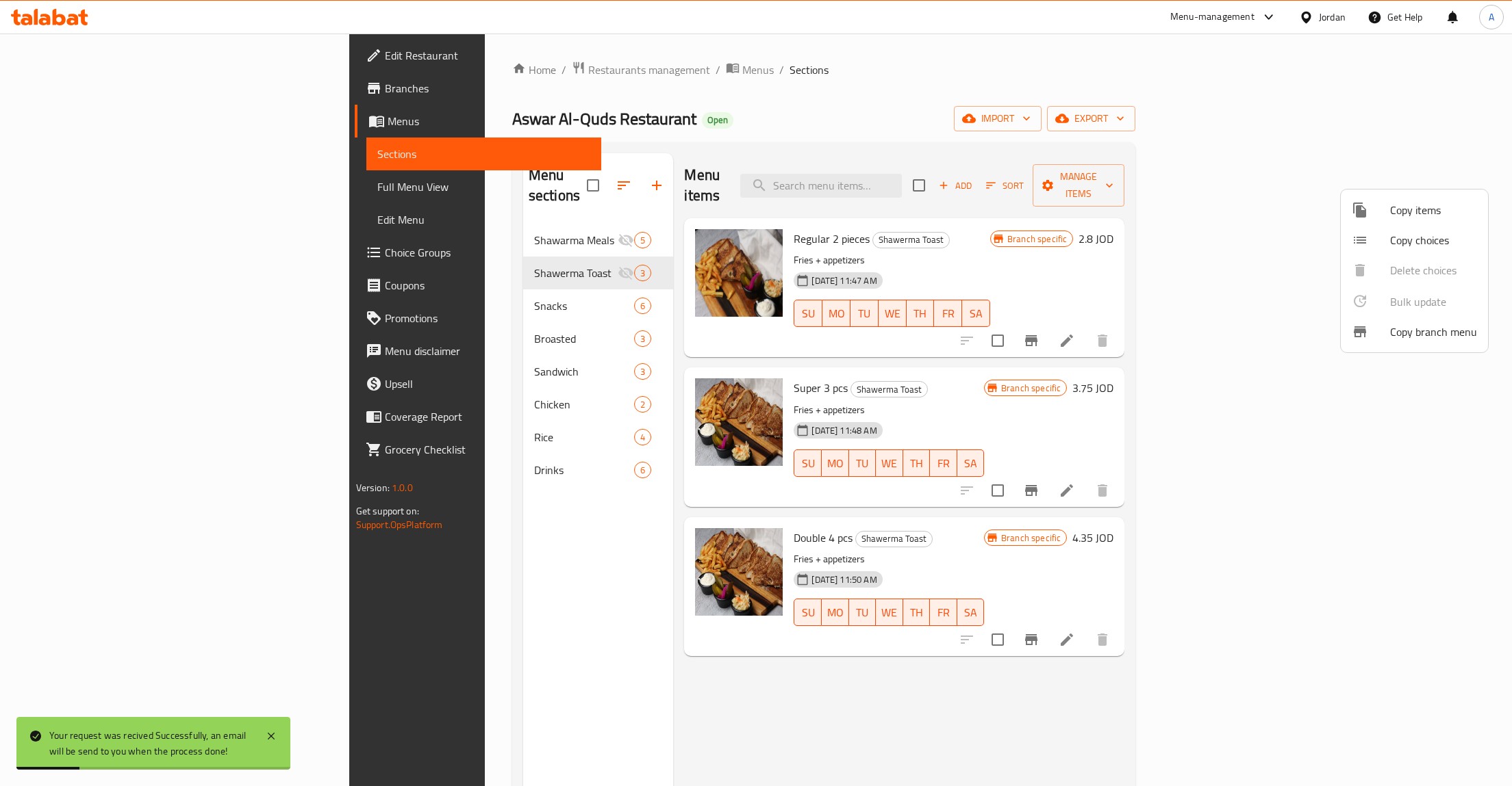
click at [52, 121] on div at bounding box center [756, 393] width 1512 height 786
click at [387, 121] on span "Menus" at bounding box center [488, 121] width 203 height 17
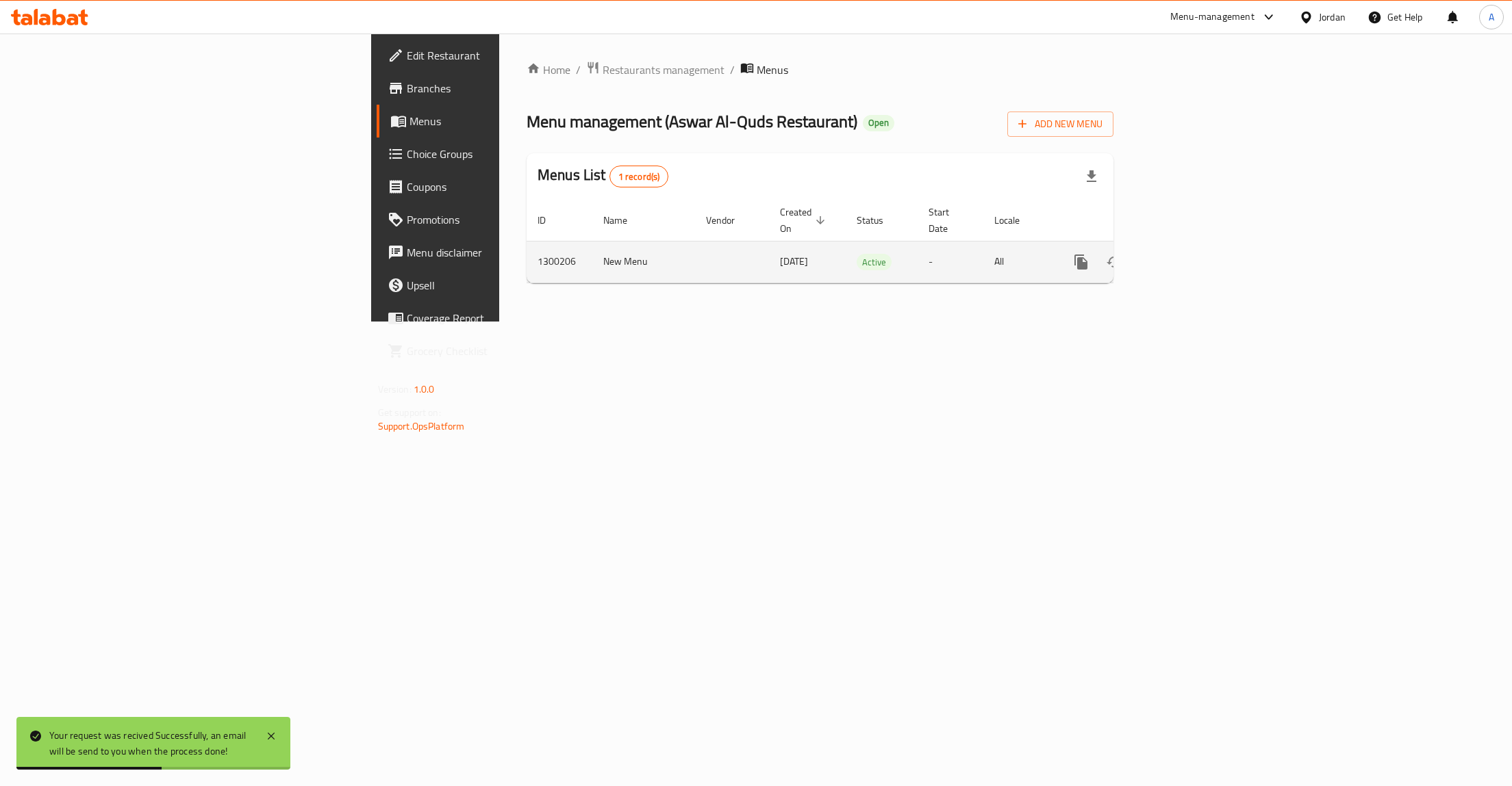
click at [769, 241] on td "[DATE]" at bounding box center [807, 261] width 76 height 42
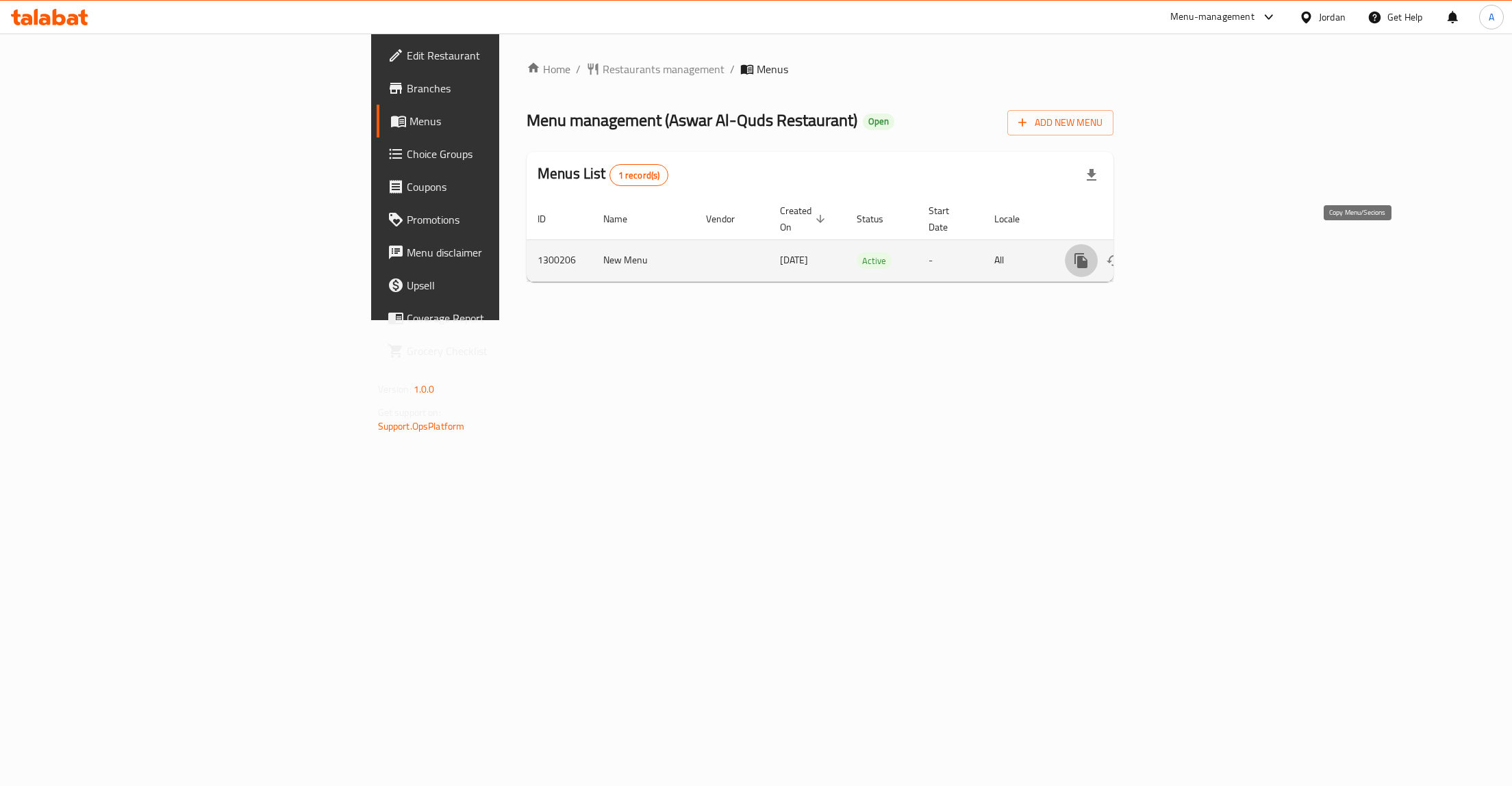
click at [1097, 251] on button "more" at bounding box center [1080, 260] width 33 height 33
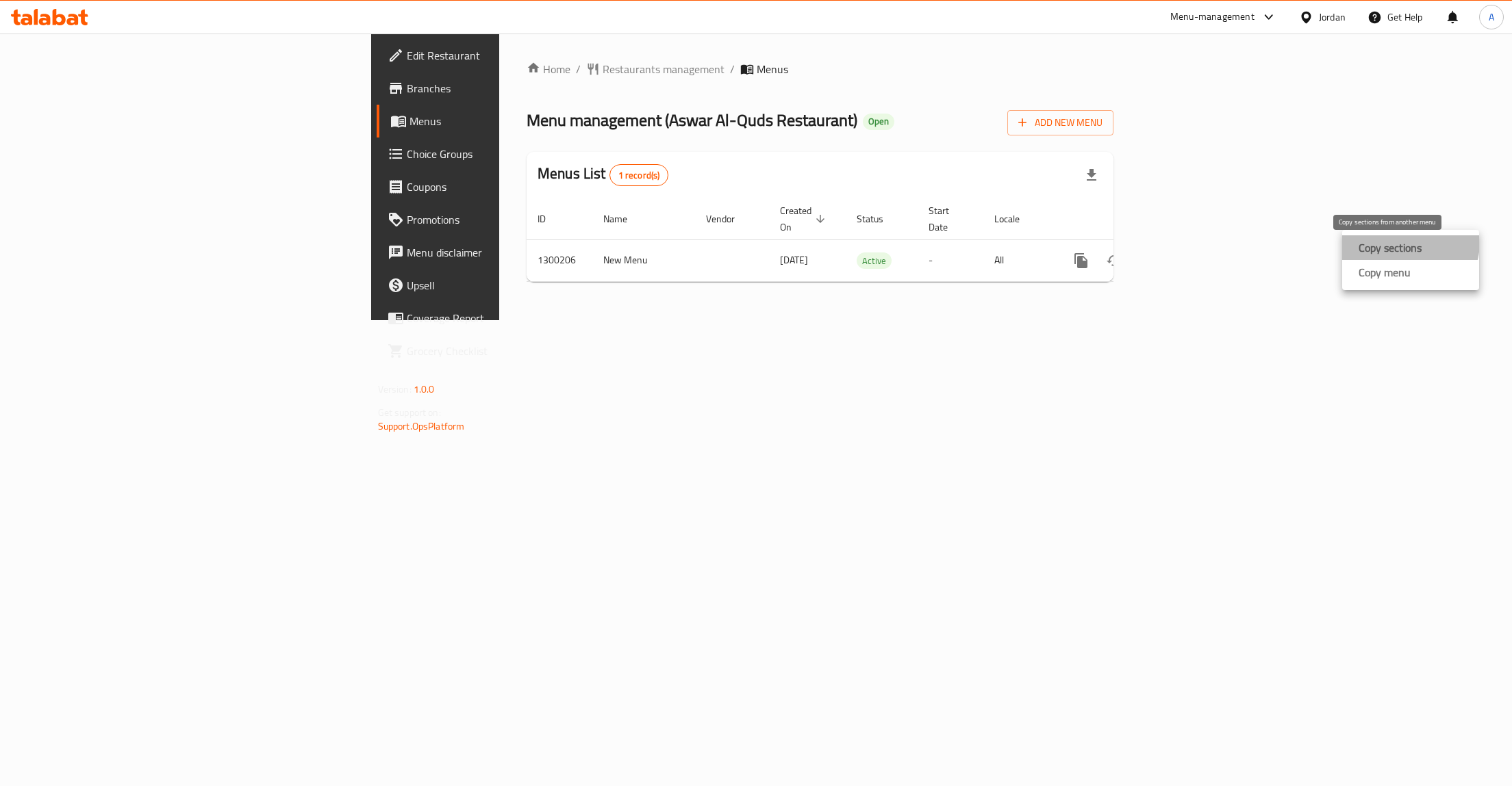
click at [1401, 242] on strong "Copy sections" at bounding box center [1390, 247] width 63 height 17
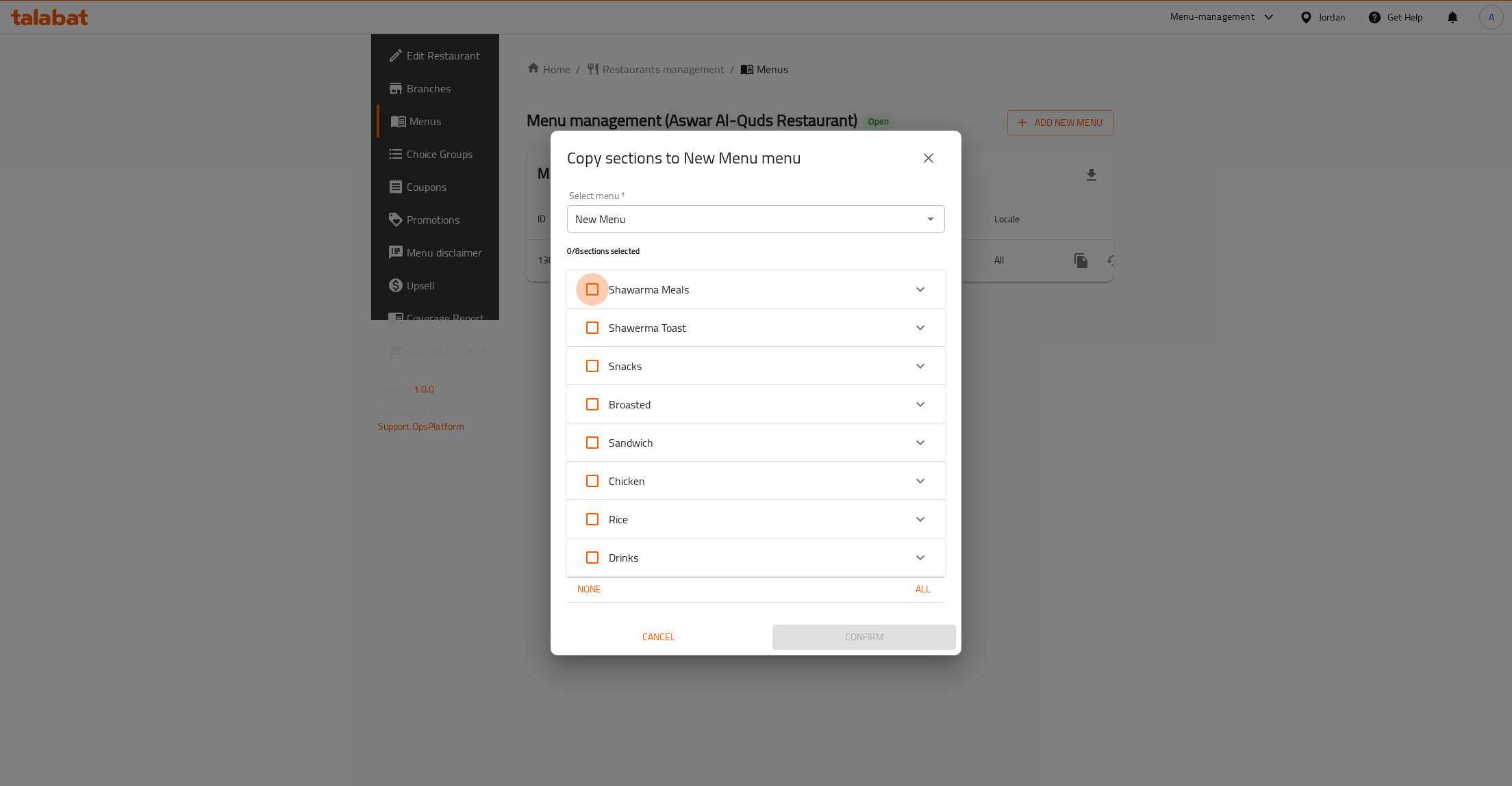
click at [591, 289] on input "Shawarma Meals" at bounding box center [592, 289] width 33 height 33
checkbox input "true"
click at [600, 331] on input "Shawerma Toast" at bounding box center [592, 328] width 33 height 33
checkbox input "true"
click at [880, 639] on span "Confirm" at bounding box center [863, 637] width 161 height 17
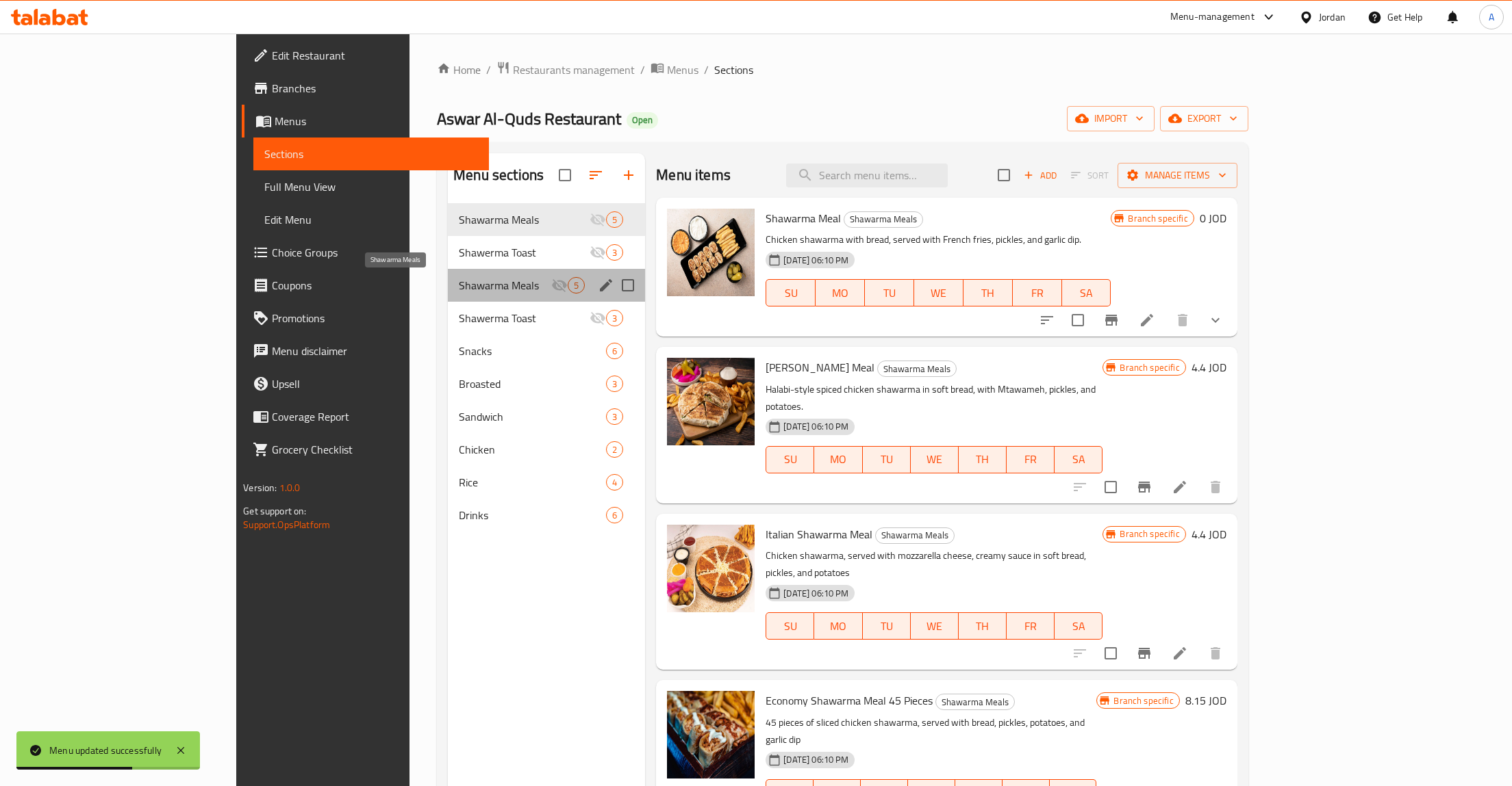
click at [463, 290] on span "Shawarma Meals" at bounding box center [504, 285] width 92 height 17
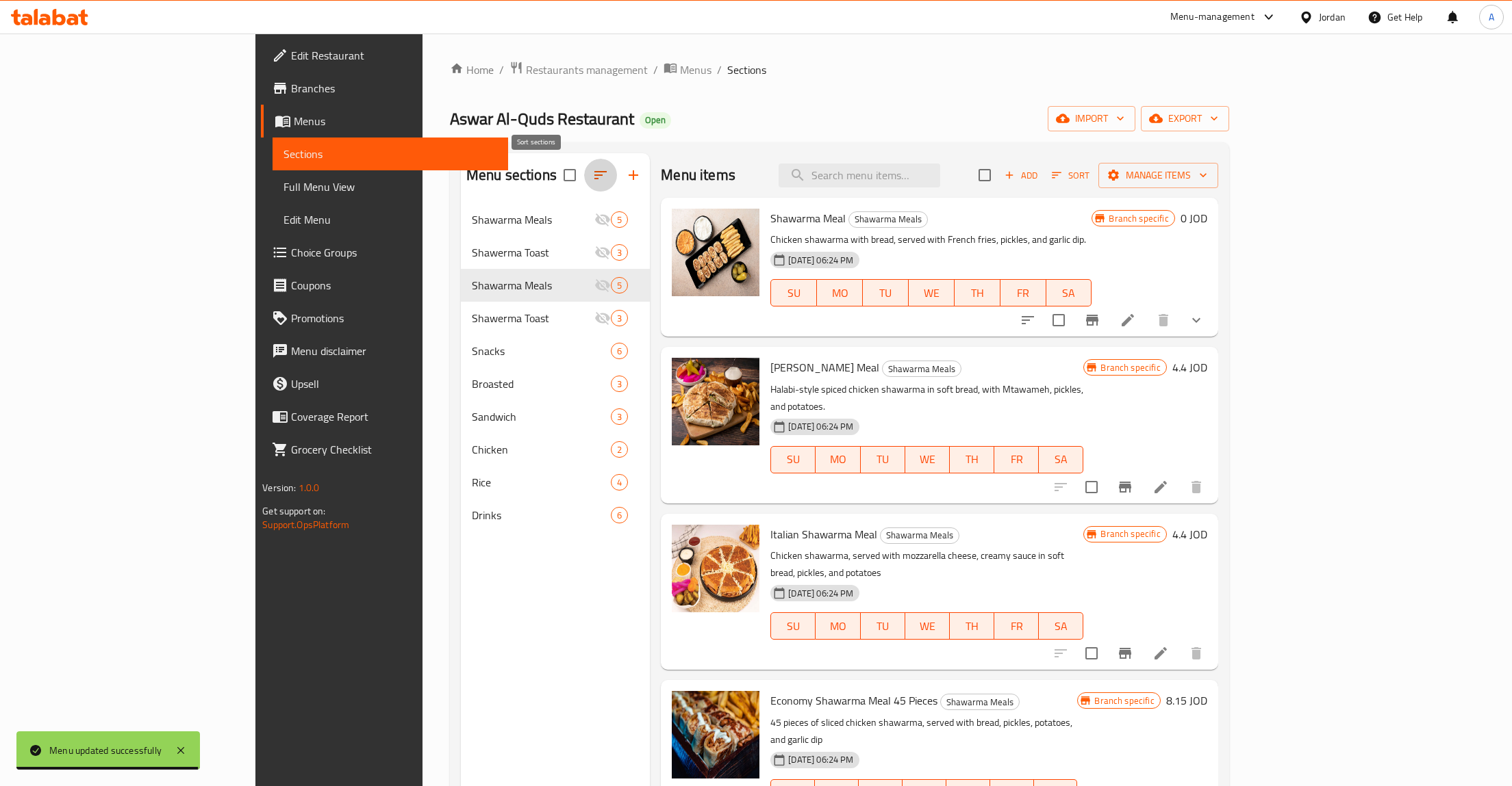
click at [592, 169] on icon "button" at bounding box center [600, 175] width 17 height 17
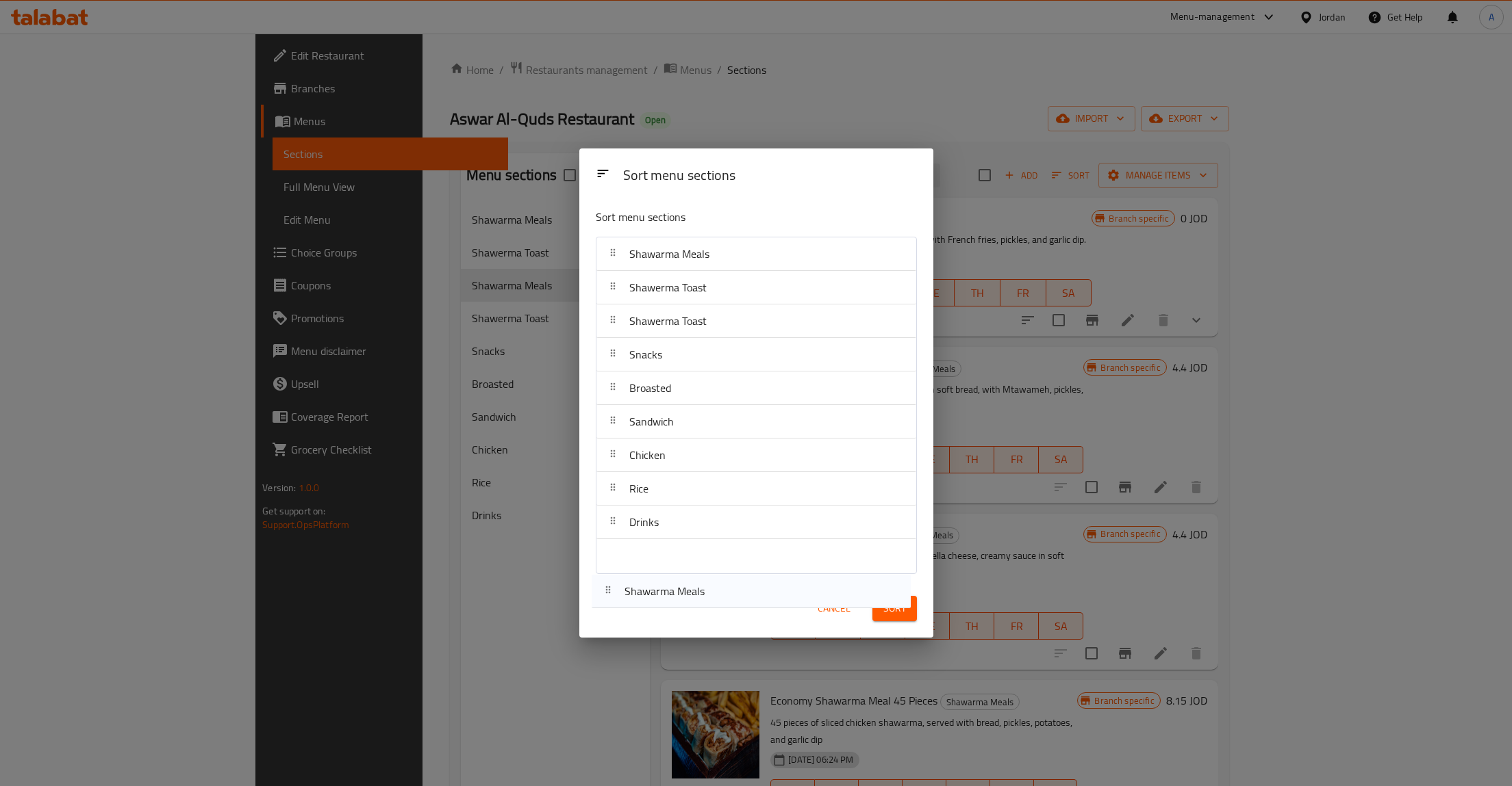
drag, startPoint x: 616, startPoint y: 320, endPoint x: 607, endPoint y: 596, distance: 276.1
click at [607, 596] on div "Sort menu sections Sort menu sections Shawarma Meals Shawerma Toast Shawarma Me…" at bounding box center [756, 393] width 353 height 489
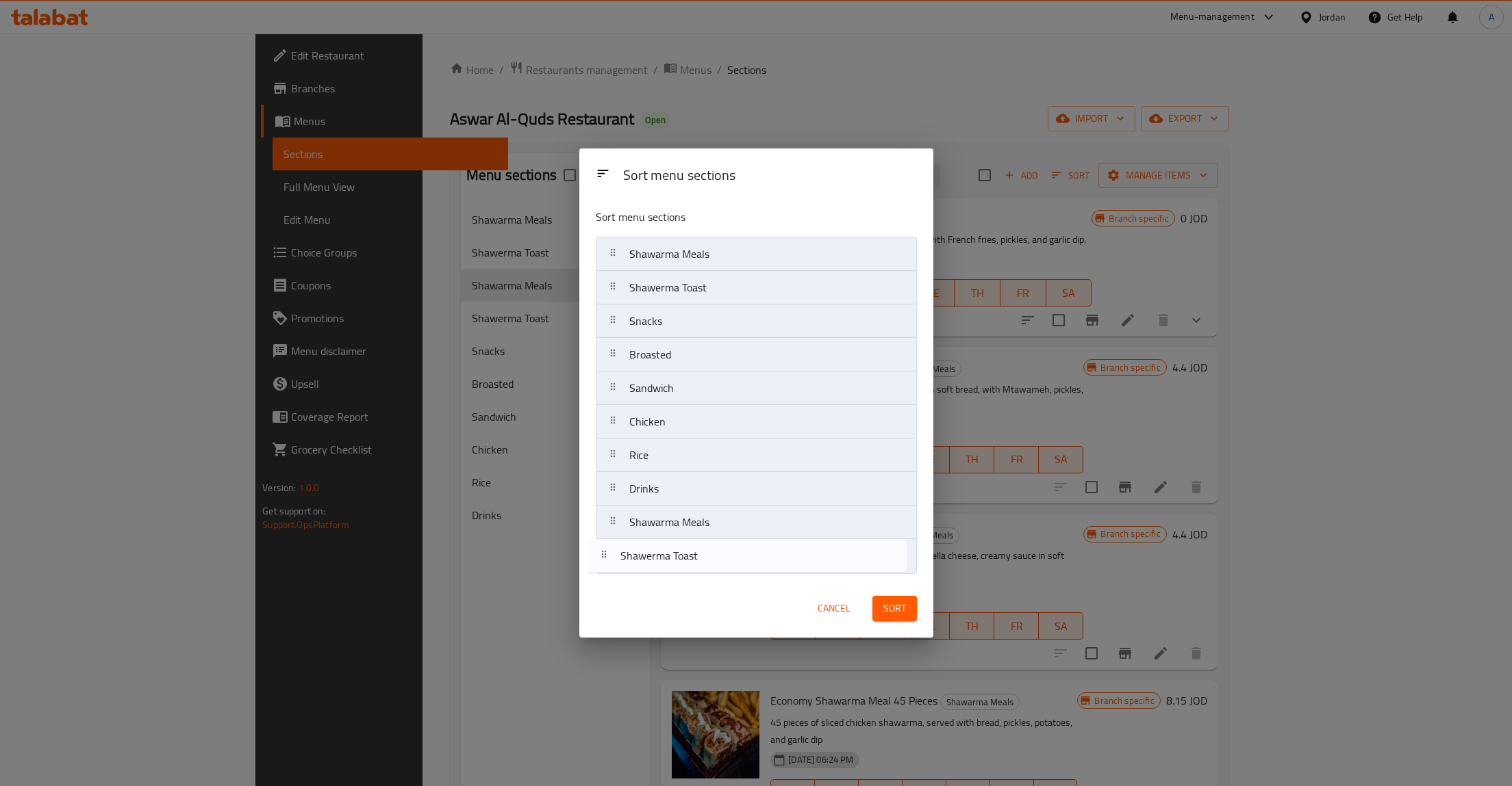
drag, startPoint x: 609, startPoint y: 319, endPoint x: 600, endPoint y: 572, distance: 253.2
click at [600, 572] on nav "Shawarma Meals Shawerma Toast Shawerma Toast Snacks Broasted Sandwich Chicken R…" at bounding box center [756, 405] width 321 height 337
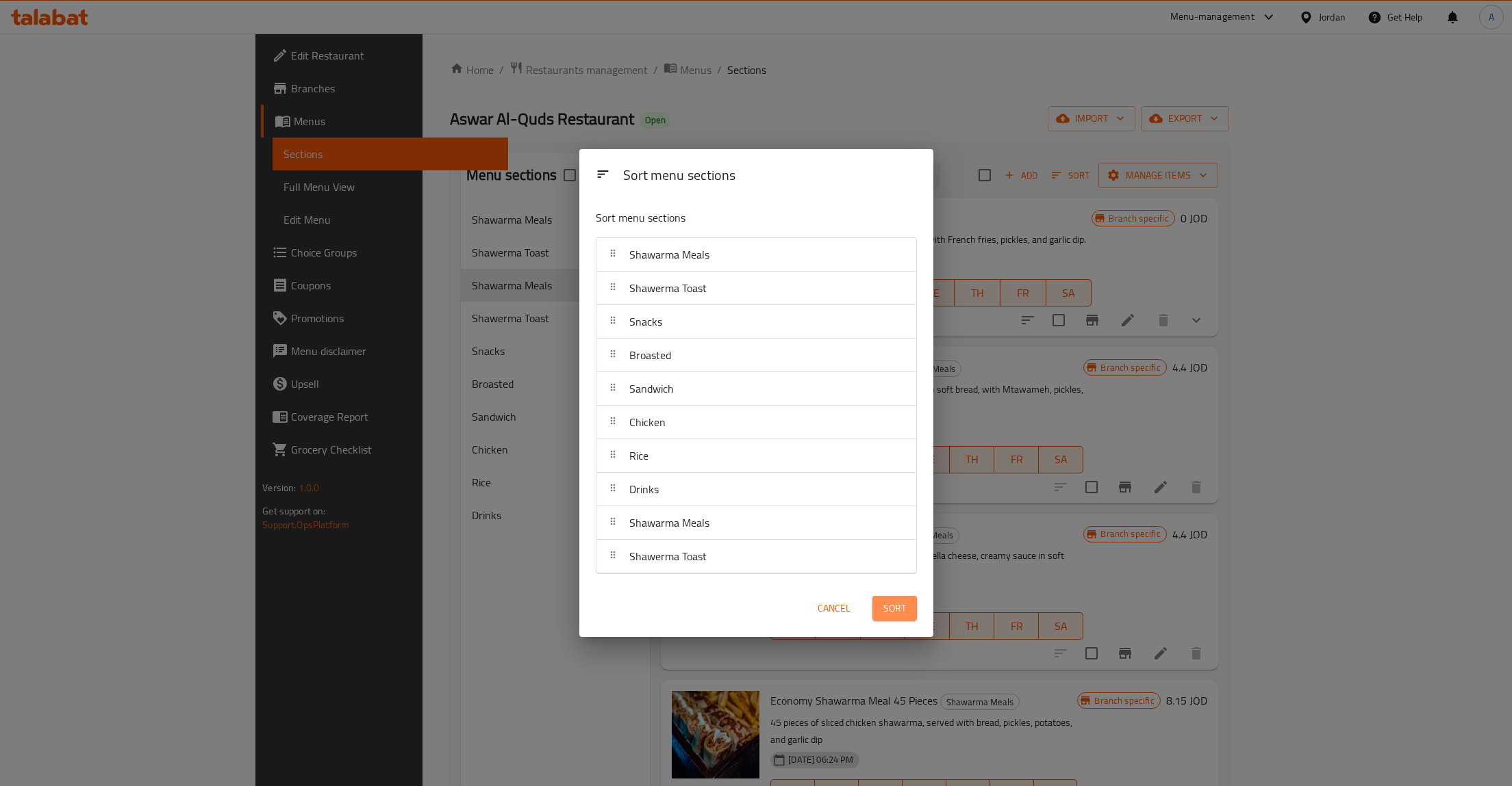
click at [887, 619] on button "Sort" at bounding box center [894, 609] width 45 height 26
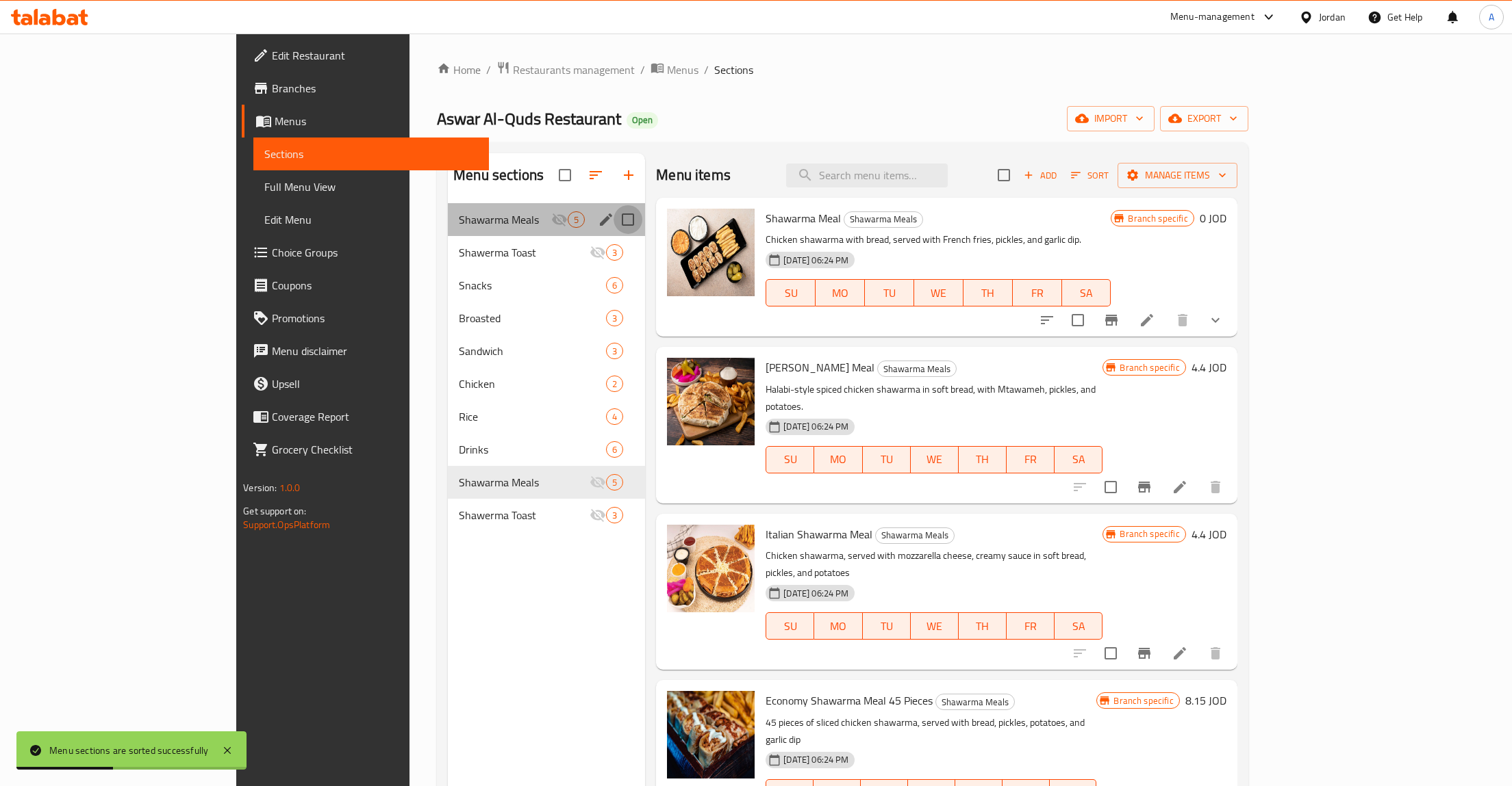
click at [614, 221] on input "Menu sections" at bounding box center [628, 219] width 29 height 29
checkbox input "true"
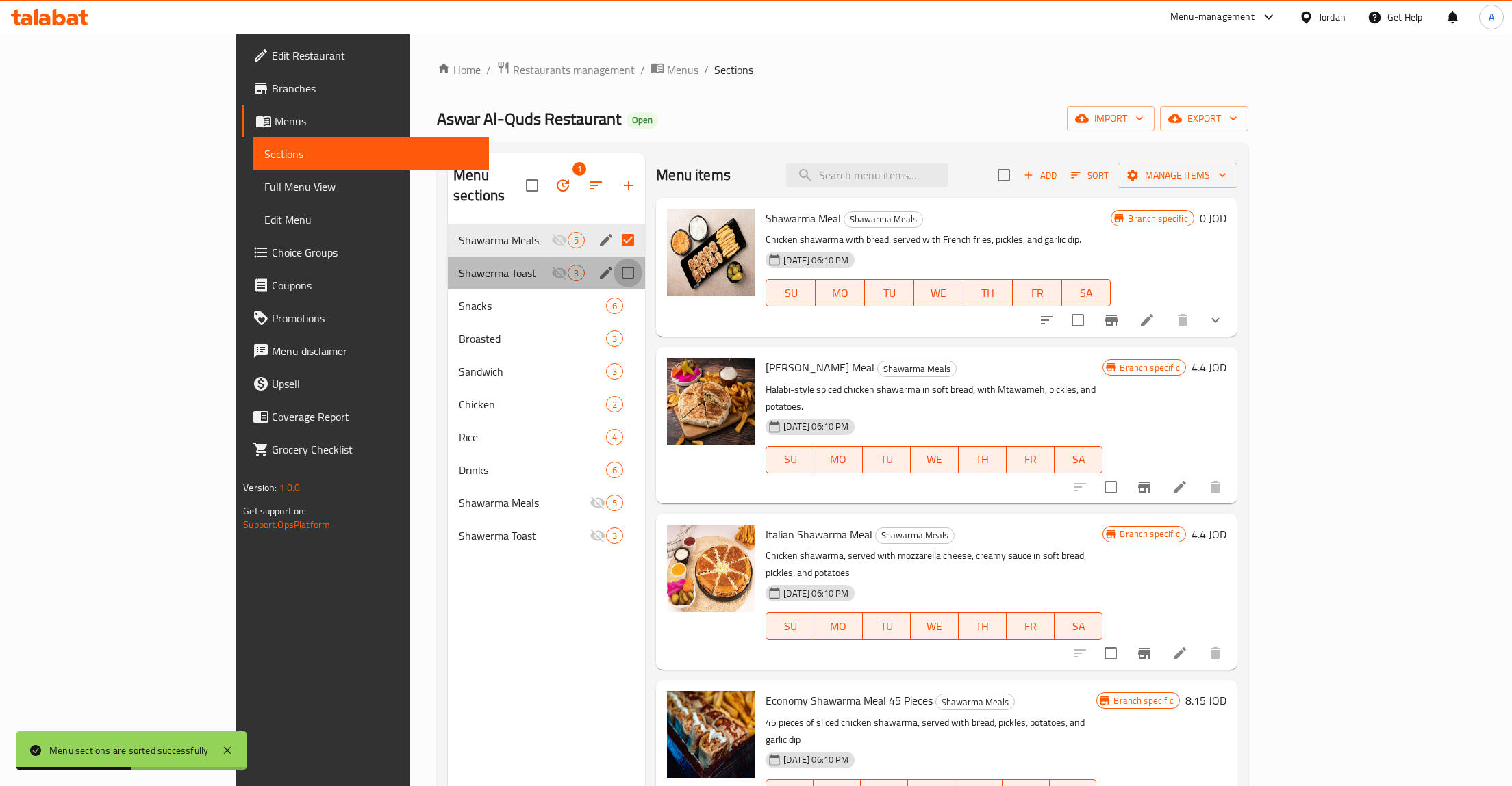
click at [614, 258] on input "Menu sections" at bounding box center [628, 272] width 29 height 29
checkbox input "true"
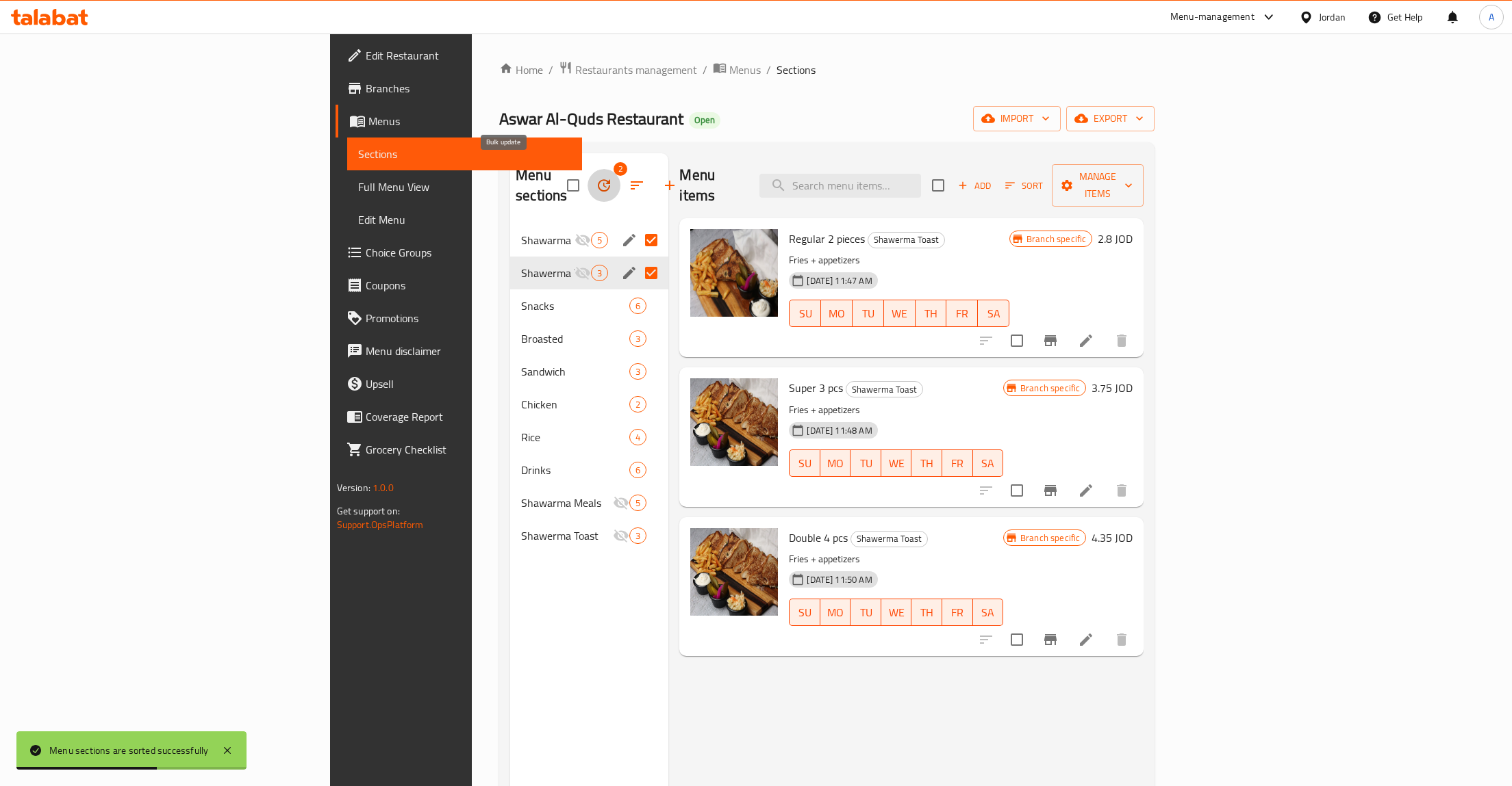
click at [587, 181] on button "button" at bounding box center [603, 185] width 33 height 33
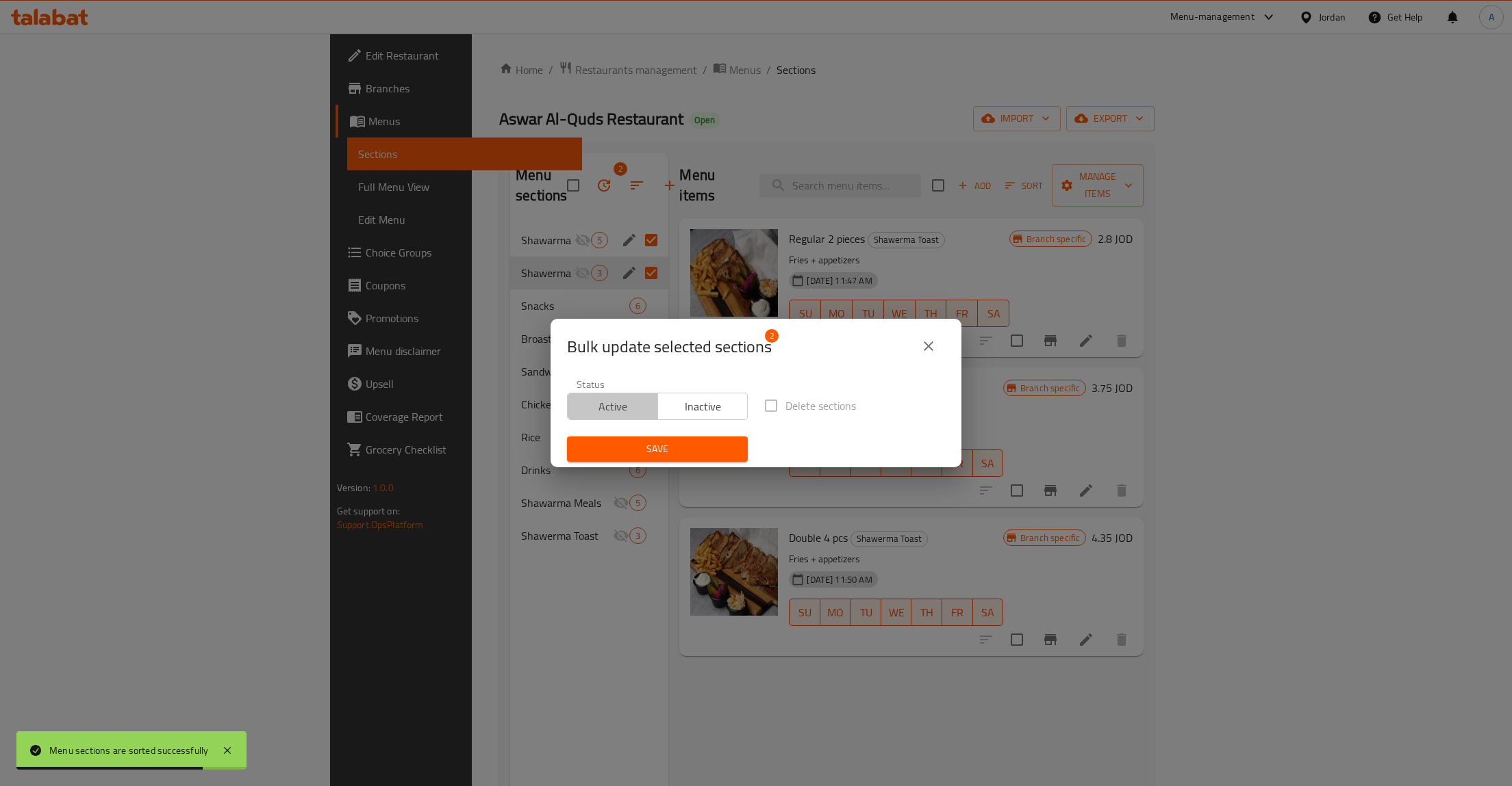
click at [619, 403] on span "Active" at bounding box center [613, 407] width 79 height 20
click at [702, 458] on button "Save" at bounding box center [657, 449] width 181 height 26
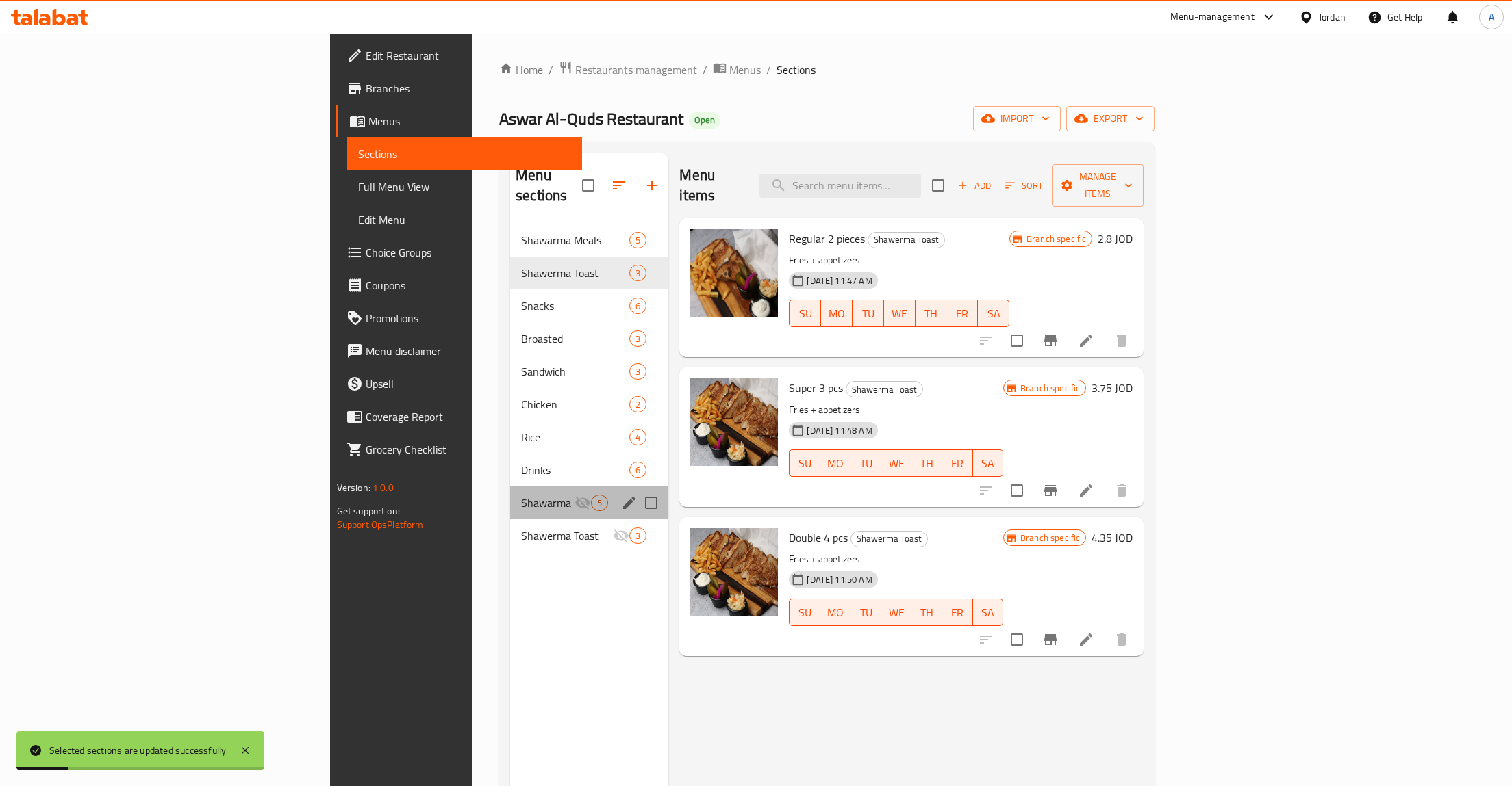
click at [510, 492] on div "Shawarma Meals 5" at bounding box center [589, 503] width 158 height 33
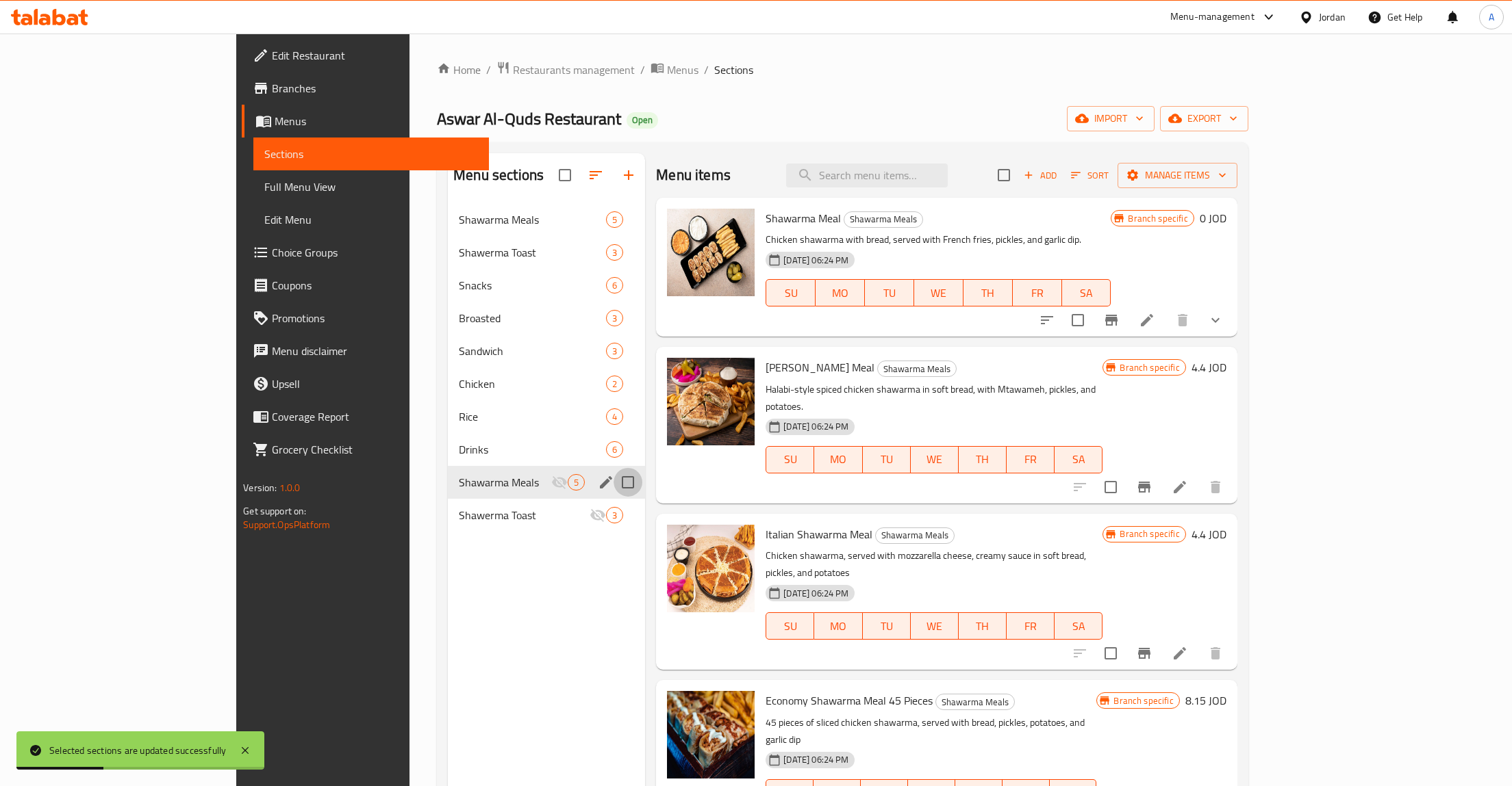
click at [614, 478] on input "Menu sections" at bounding box center [628, 482] width 29 height 29
checkbox input "true"
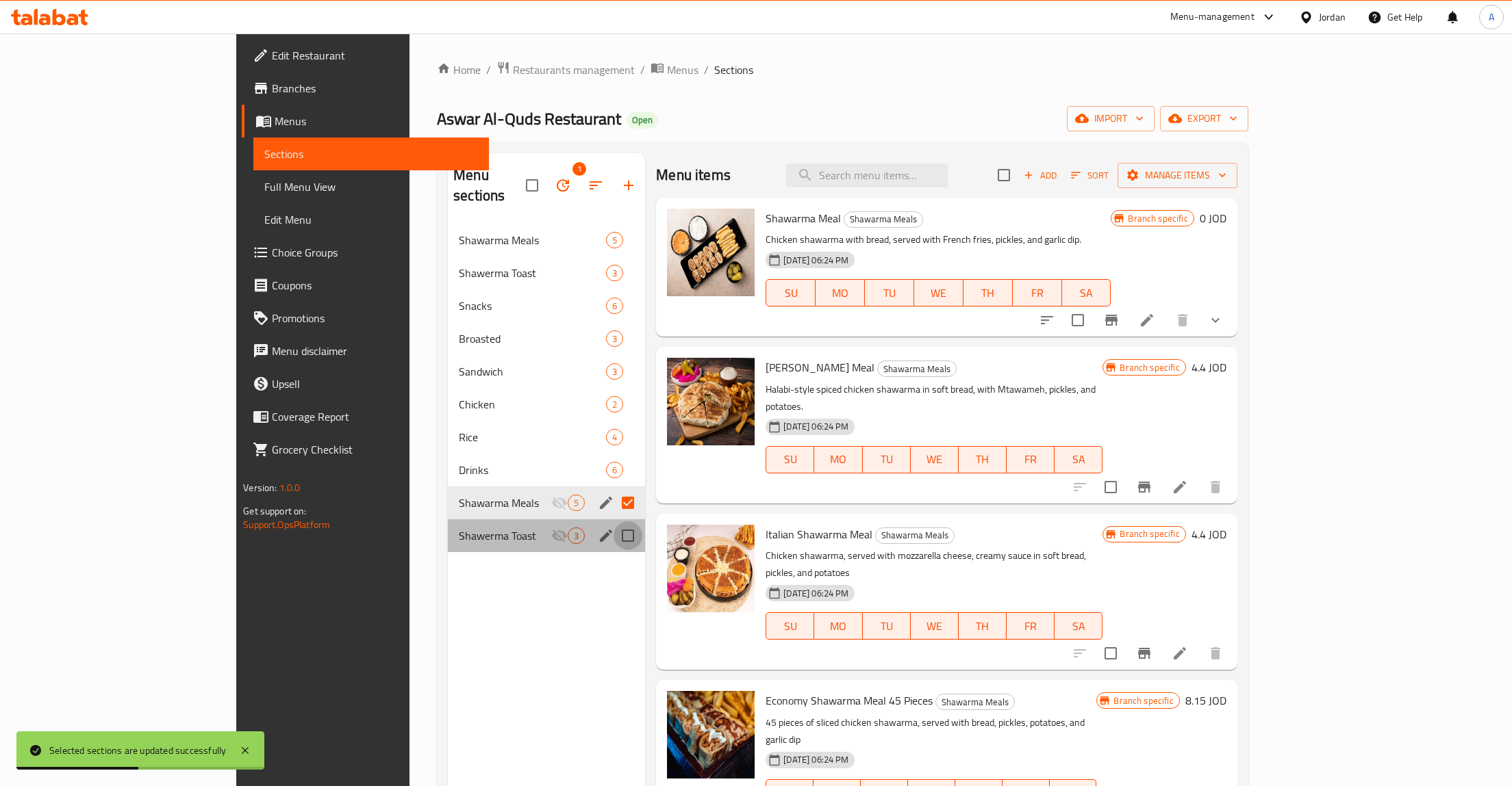
click at [614, 522] on input "Menu sections" at bounding box center [628, 536] width 29 height 29
checkbox input "true"
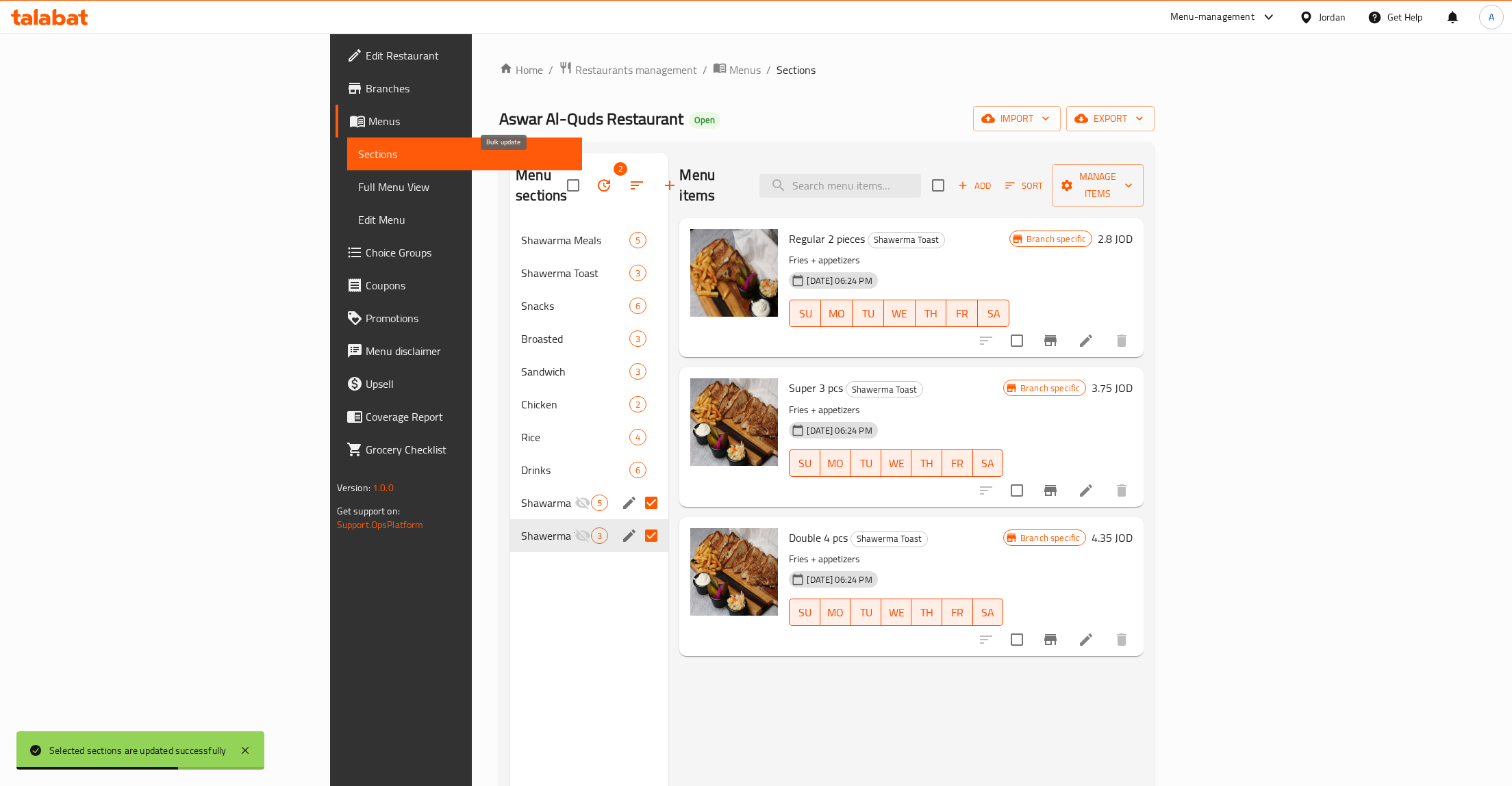
click at [587, 174] on button "button" at bounding box center [603, 185] width 33 height 33
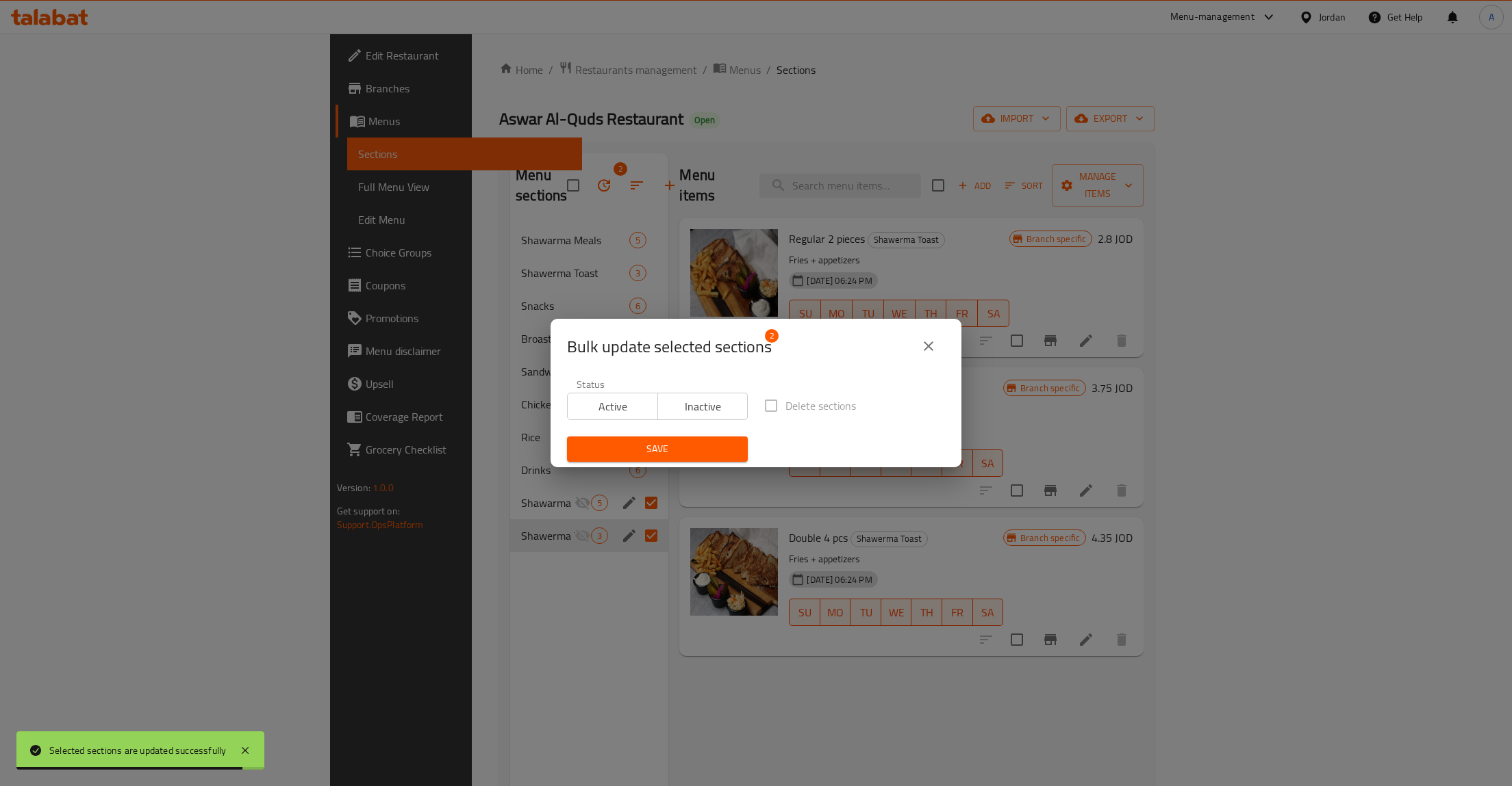
click at [775, 405] on label "Delete sections" at bounding box center [806, 406] width 99 height 29
click at [924, 343] on icon "close" at bounding box center [928, 346] width 17 height 17
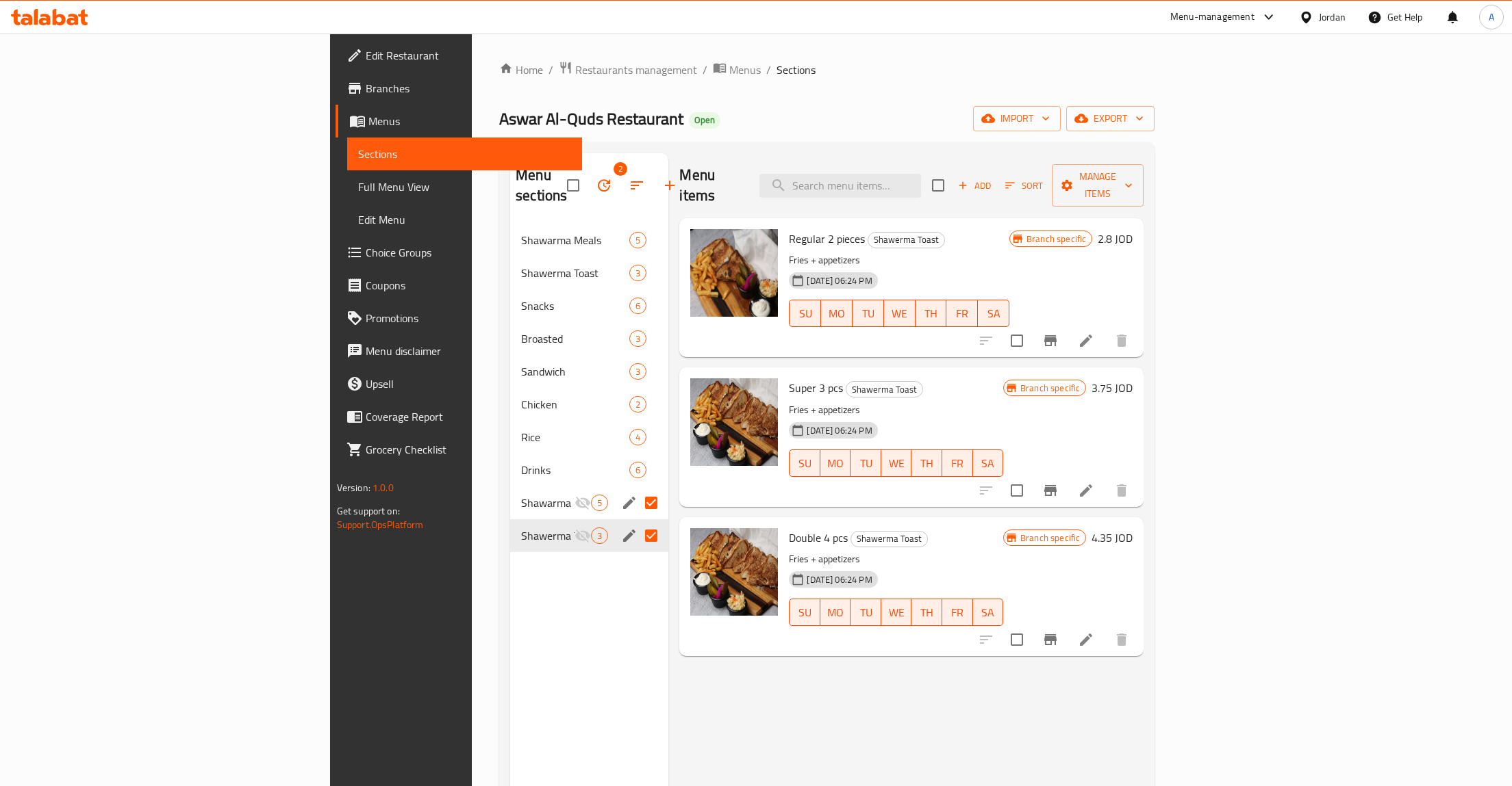
click at [657, 36] on div "Home / Restaurants management / Menus / Sections Aswar Al-Quds Restaurant Open …" at bounding box center [826, 506] width 710 height 944
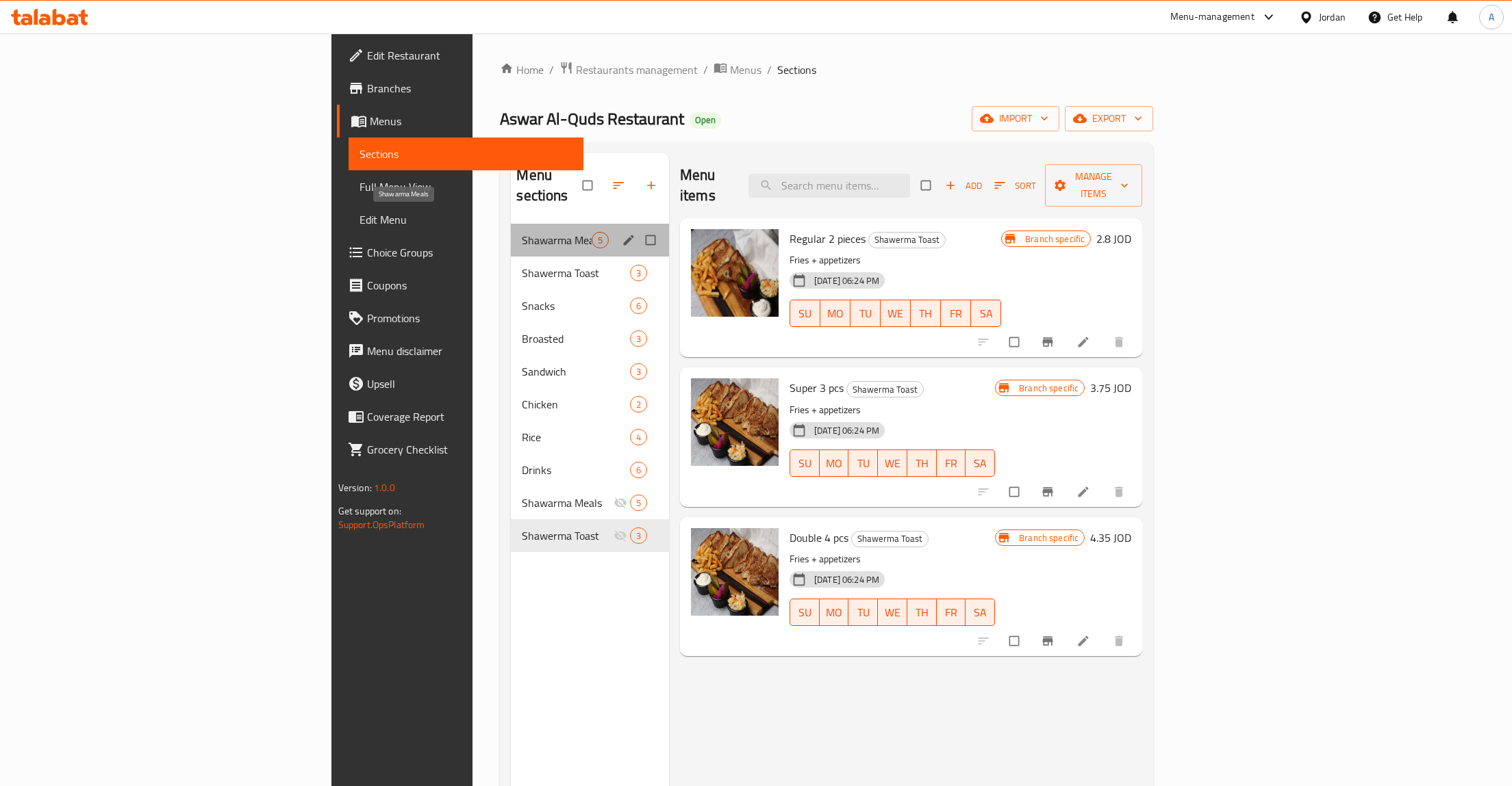
click at [522, 232] on span "Shawarma Meals" at bounding box center [556, 240] width 69 height 17
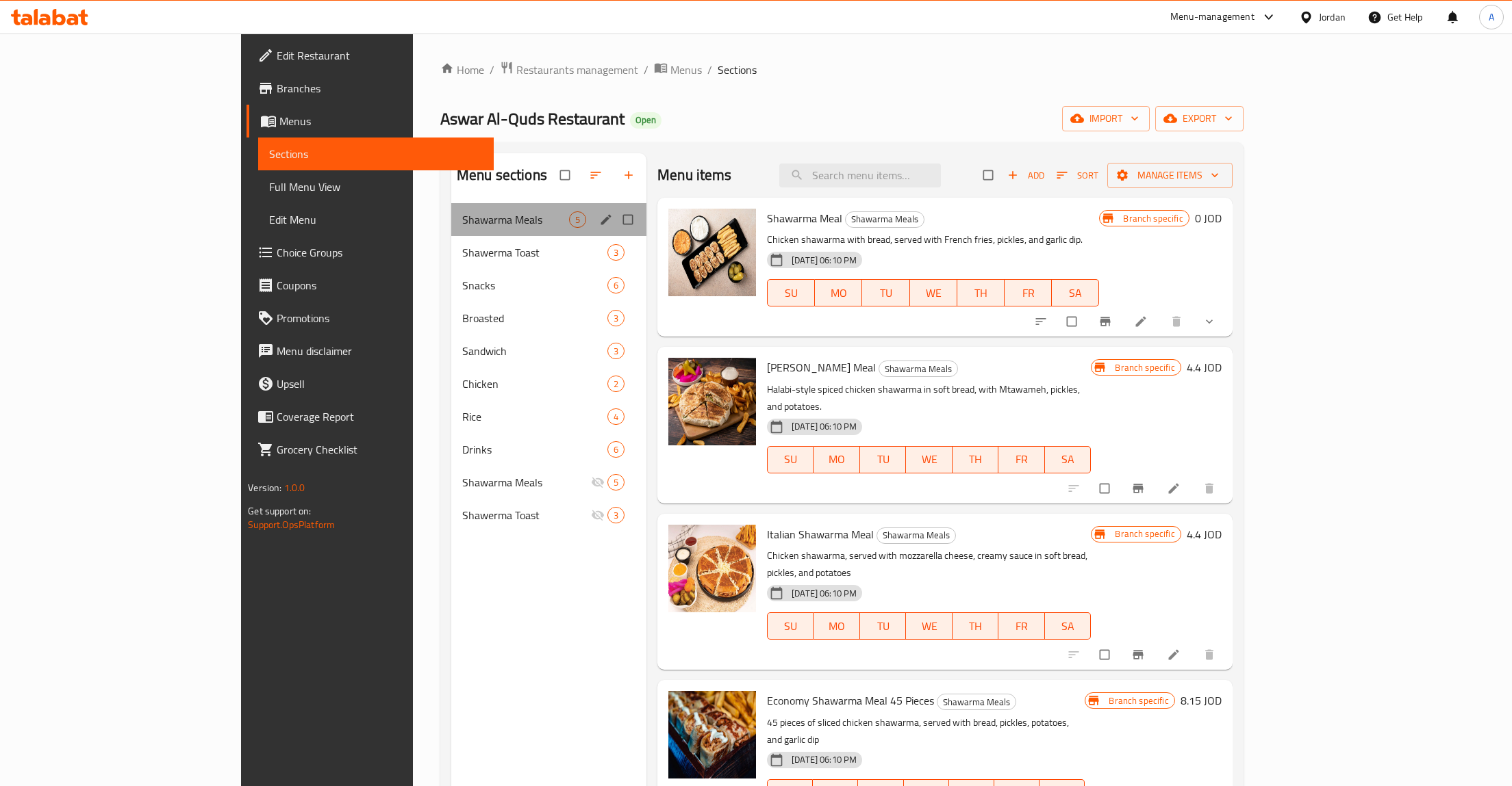
click at [452, 234] on div "Shawarma Meals 5" at bounding box center [549, 219] width 195 height 33
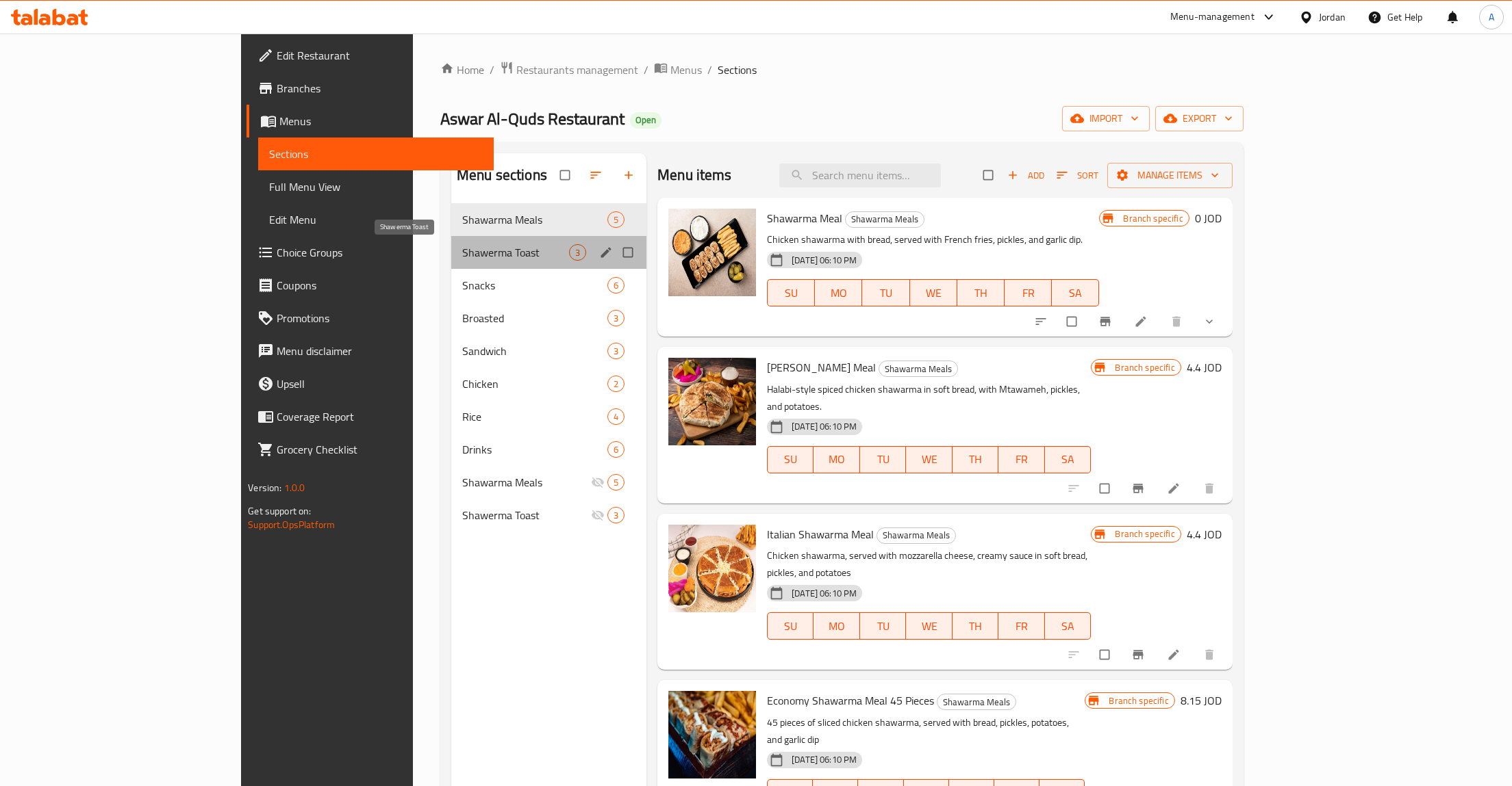
click at [462, 251] on span "Shawerma Toast" at bounding box center [516, 252] width 107 height 17
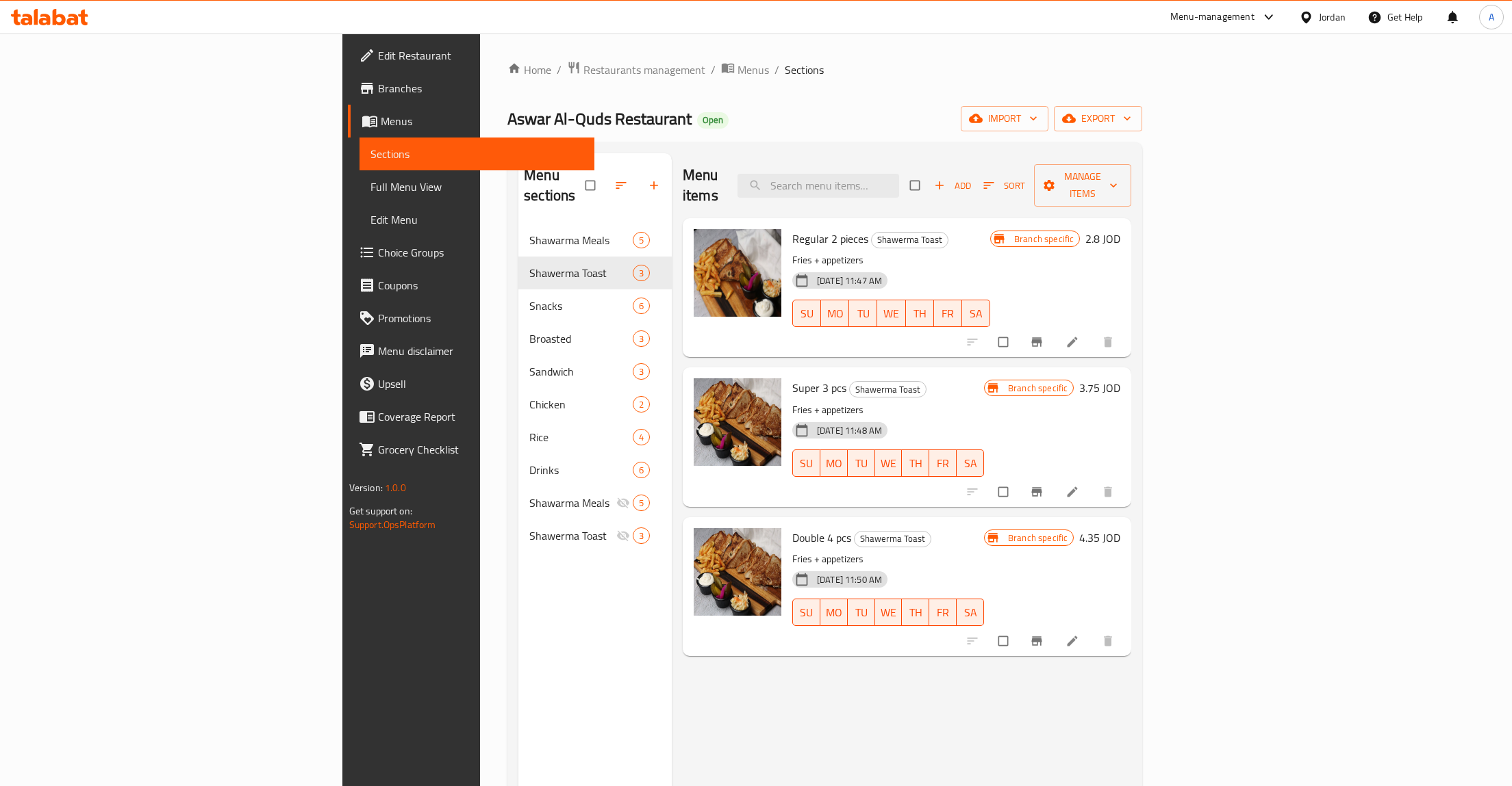
click at [792, 229] on span "Regular 2 pieces" at bounding box center [830, 239] width 76 height 21
click at [1047, 336] on span "Branch-specific-item" at bounding box center [1038, 343] width 17 height 14
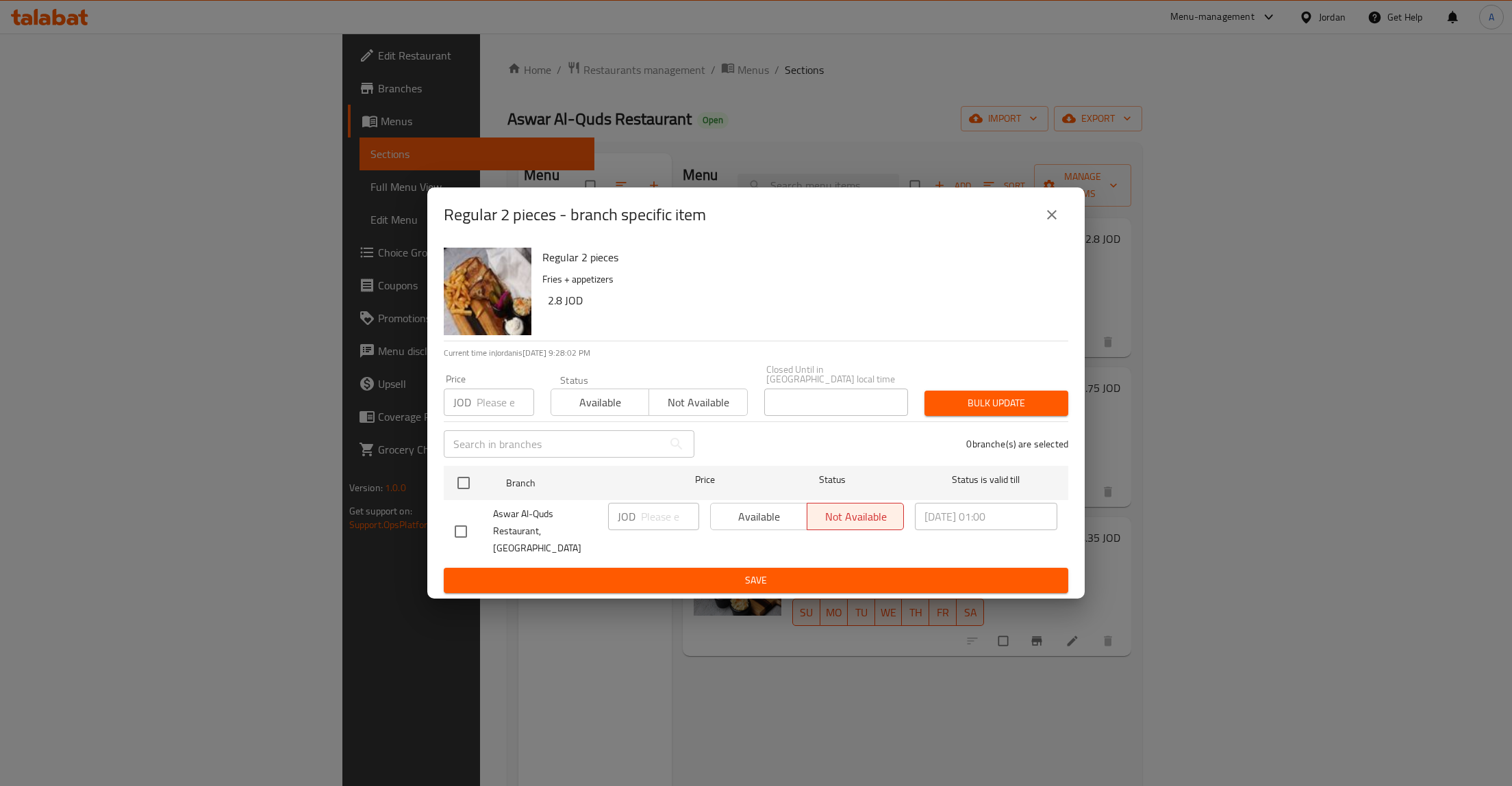
drag, startPoint x: 731, startPoint y: 509, endPoint x: 738, endPoint y: 520, distance: 13.0
click at [738, 520] on div "Available Not available" at bounding box center [807, 517] width 194 height 28
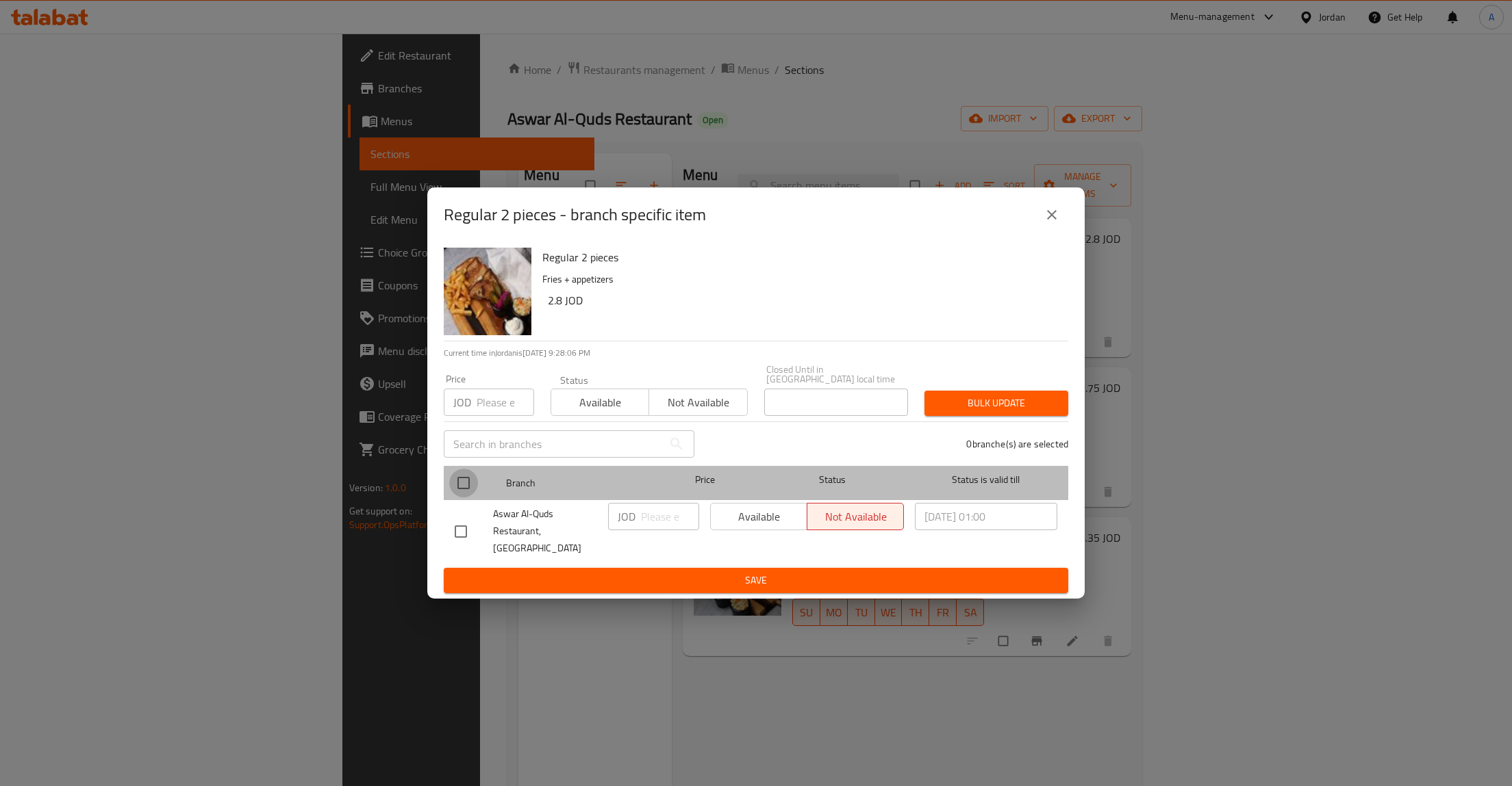
click at [462, 480] on input "checkbox" at bounding box center [463, 483] width 29 height 29
checkbox input "true"
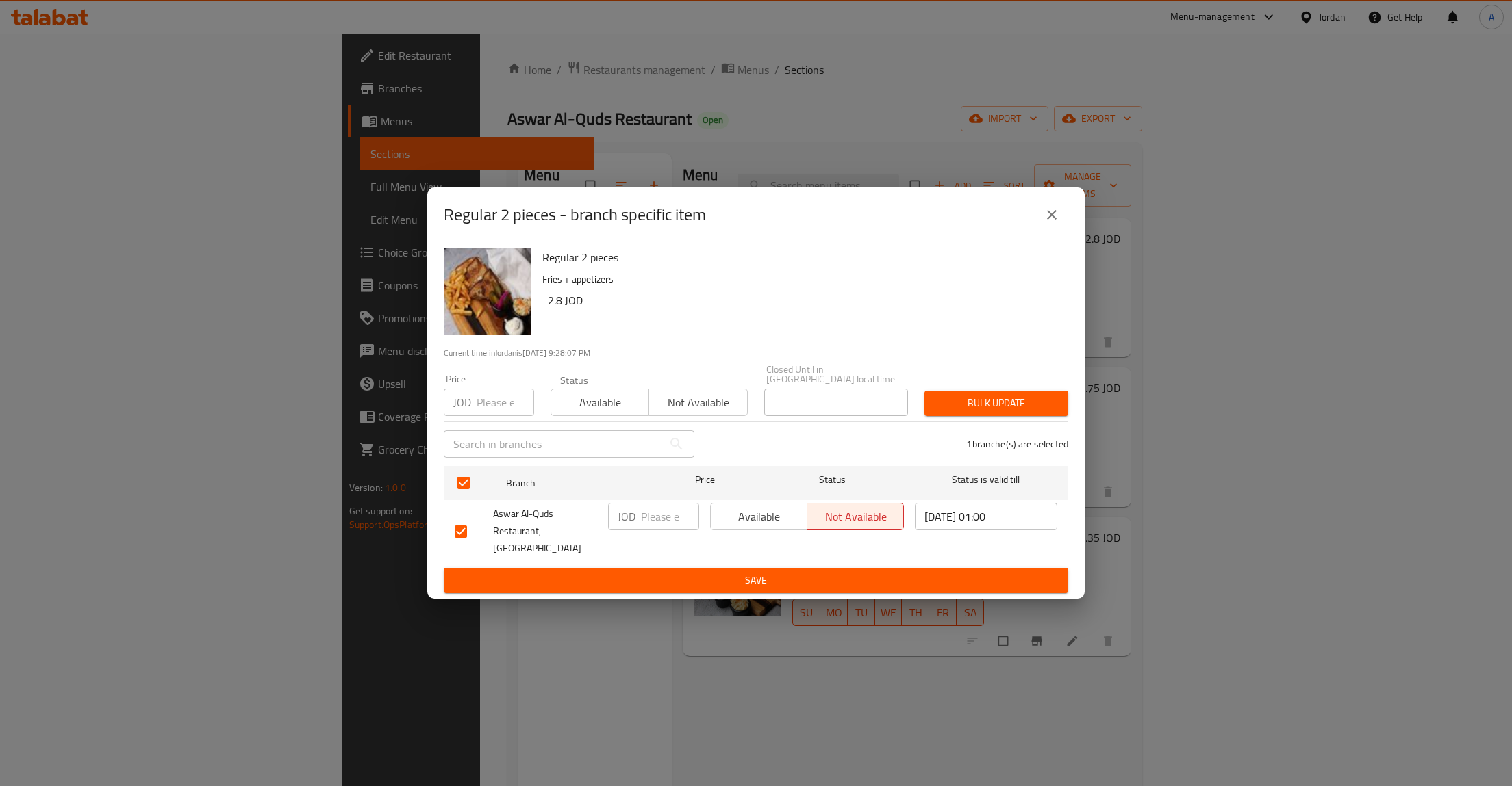
drag, startPoint x: 757, startPoint y: 523, endPoint x: 778, endPoint y: 570, distance: 51.5
click at [778, 570] on form "Branch Price Status Status is valid till Aswar Al-Quds Restaurant, Qortubah JOD…" at bounding box center [756, 527] width 625 height 133
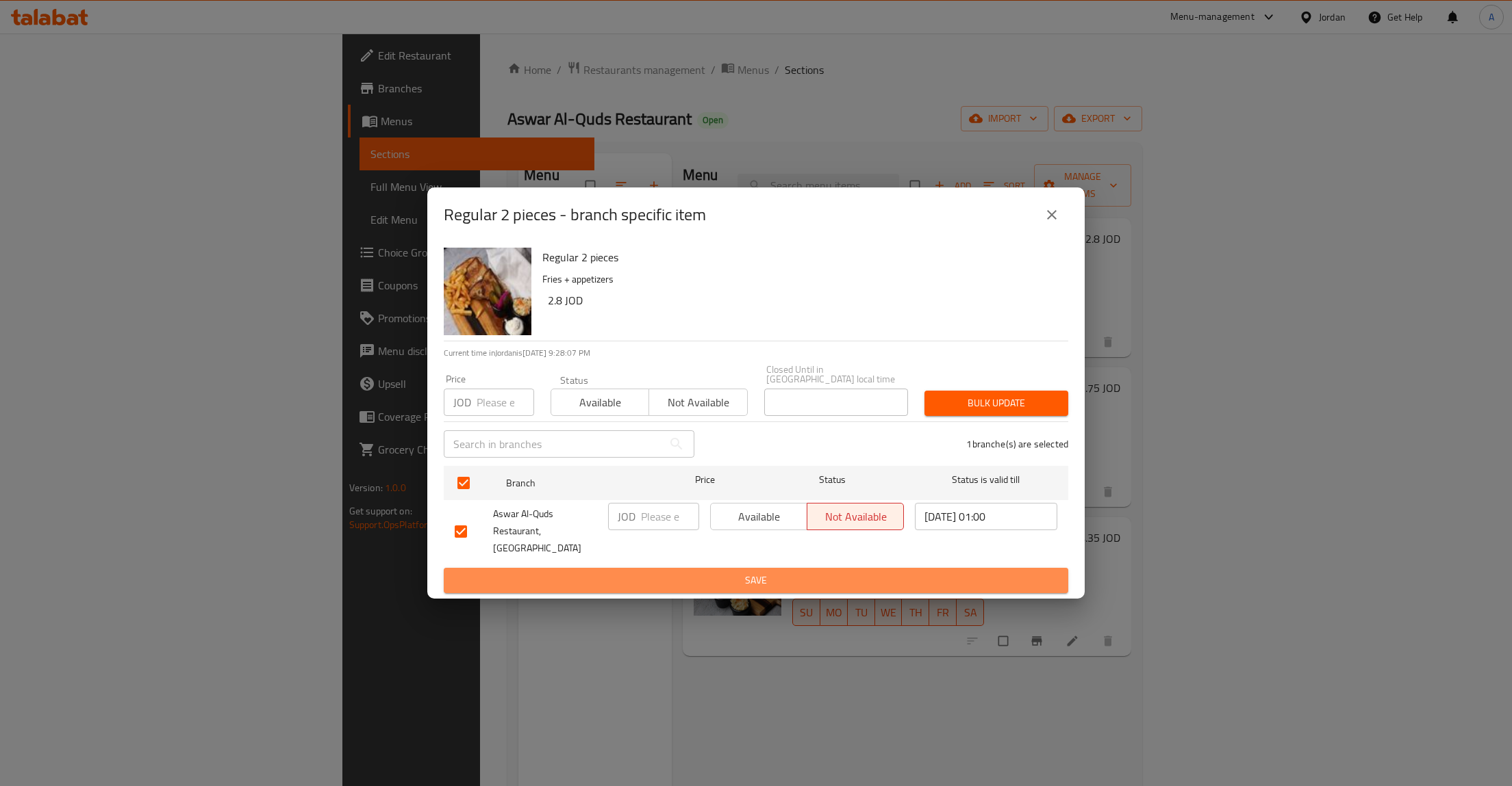
click at [778, 572] on span "Save" at bounding box center [756, 580] width 602 height 17
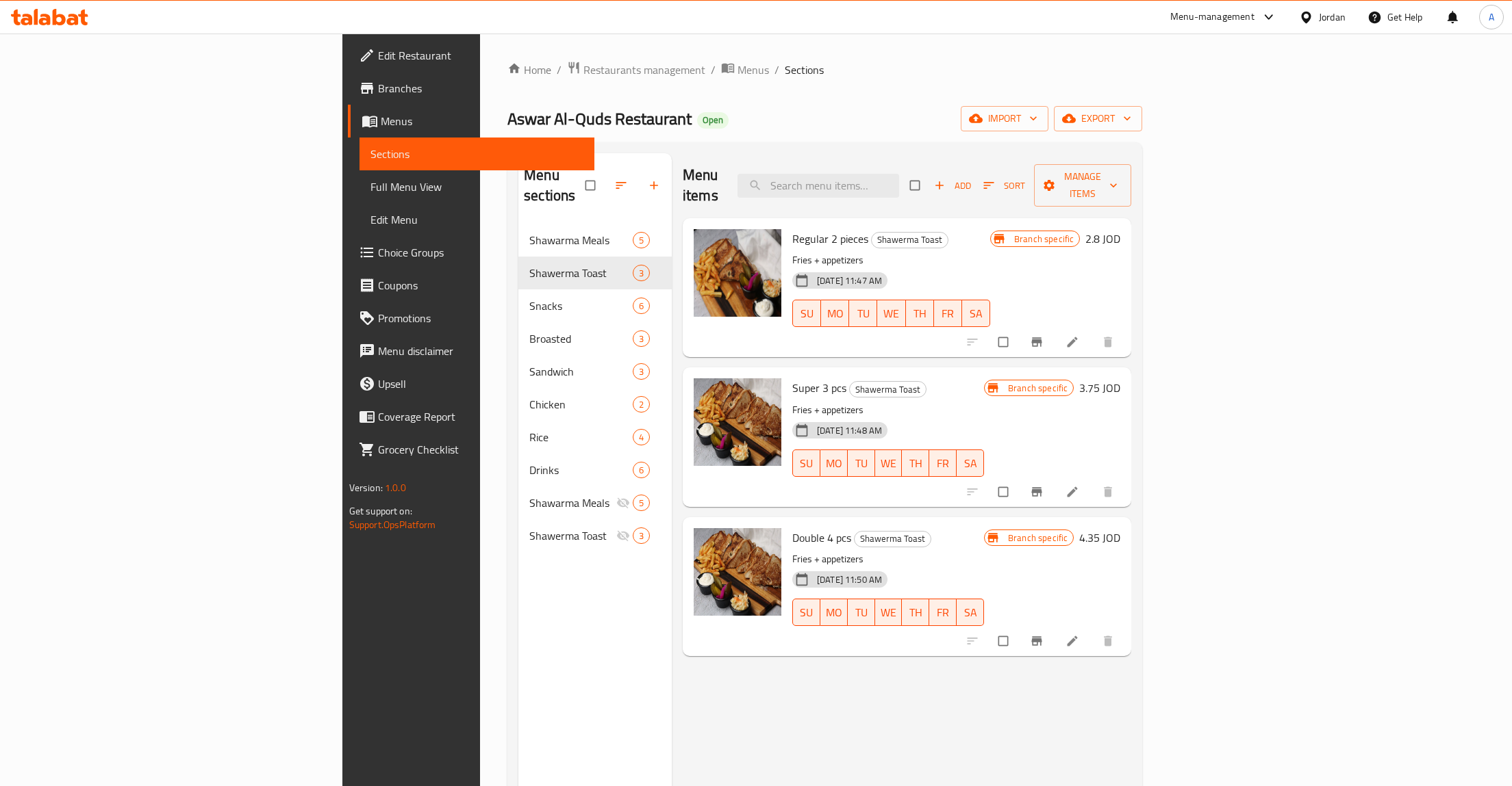
click at [995, 267] on div "14-08-2025 11:47 AM SU MO TU WE TH FR SA" at bounding box center [890, 304] width 209 height 74
